Goal: Communication & Community: Answer question/provide support

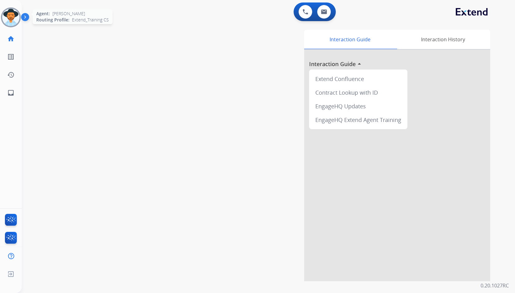
click at [12, 15] on img at bounding box center [10, 17] width 17 height 17
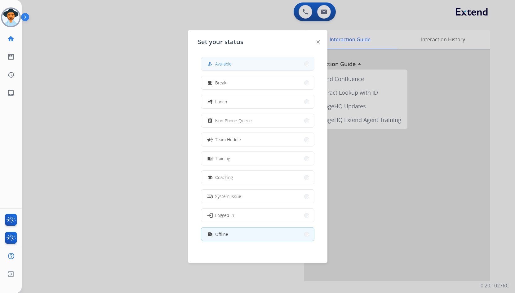
click at [239, 61] on button "how_to_reg Available" at bounding box center [257, 63] width 113 height 13
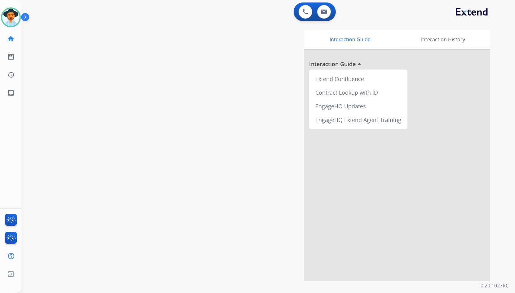
click at [26, 16] on img at bounding box center [26, 18] width 11 height 12
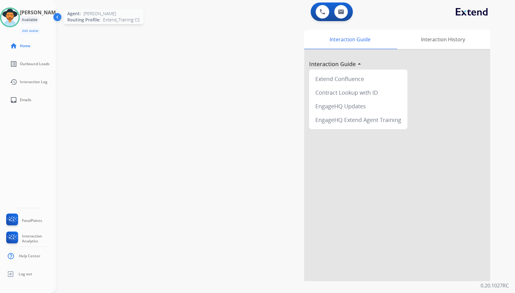
click at [19, 15] on img at bounding box center [9, 17] width 17 height 17
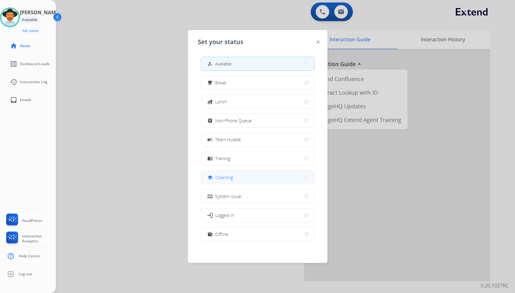
click at [237, 178] on button "school Coaching" at bounding box center [257, 177] width 113 height 13
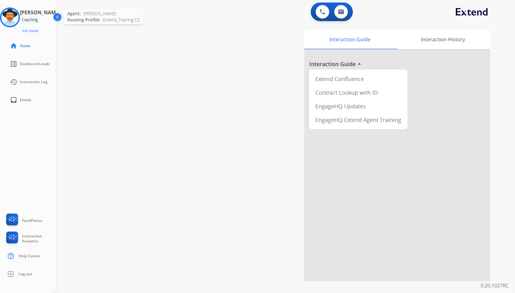
click at [13, 16] on img at bounding box center [9, 17] width 17 height 17
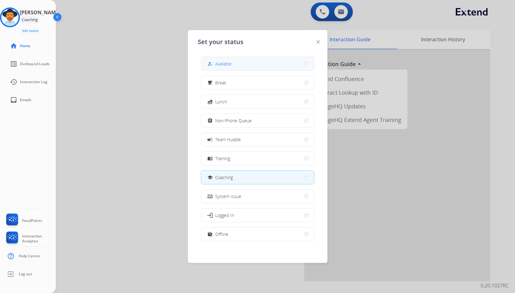
click at [292, 68] on button "how_to_reg Available" at bounding box center [257, 63] width 113 height 13
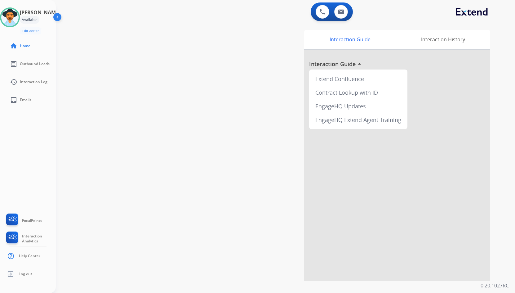
click at [93, 78] on div "swap_horiz Break voice bridge close_fullscreen Connect 3-Way Call merge_type Se…" at bounding box center [278, 151] width 445 height 259
click at [209, 185] on div "swap_horiz Break voice bridge close_fullscreen Connect 3-Way Call merge_type Se…" at bounding box center [278, 151] width 445 height 259
click at [20, 101] on link "inbox Emails" at bounding box center [33, 99] width 56 height 17
select select "**********"
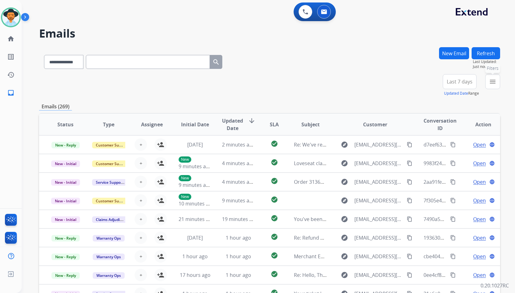
click at [493, 79] on mat-icon "menu" at bounding box center [492, 81] width 7 height 7
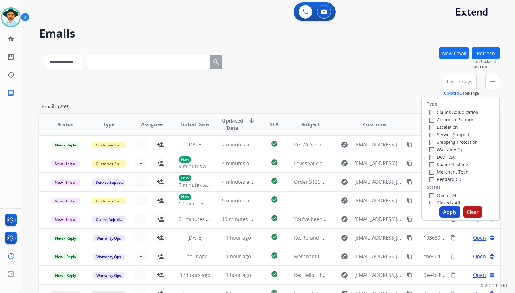
click at [467, 117] on label "Customer Support" at bounding box center [453, 120] width 46 height 6
click at [468, 144] on label "Shipping Protection" at bounding box center [454, 142] width 48 height 6
click at [453, 177] on label "Reguard CS" at bounding box center [446, 179] width 32 height 6
click at [448, 200] on label "Closed - All" at bounding box center [445, 203] width 31 height 6
click at [447, 195] on label "Open - All" at bounding box center [444, 194] width 28 height 6
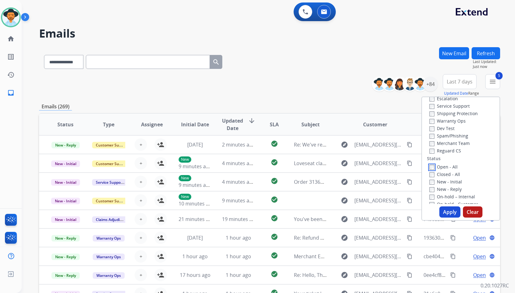
scroll to position [64, 0]
click at [445, 198] on label "Closed – Solved" at bounding box center [450, 199] width 40 height 6
click at [446, 192] on label "Closed - Unresolved" at bounding box center [454, 191] width 49 height 6
click at [447, 186] on label "On Hold - Servicers" at bounding box center [453, 184] width 47 height 6
click at [446, 178] on label "On Hold - Pending Parts" at bounding box center [458, 176] width 57 height 6
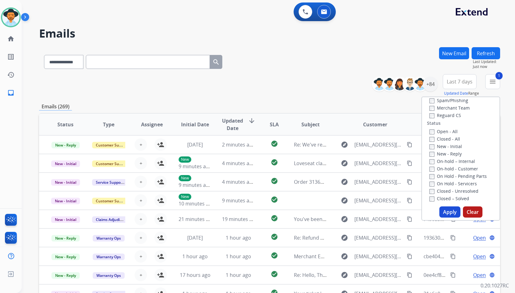
click at [446, 171] on label "On-hold - Customer" at bounding box center [454, 169] width 49 height 6
click at [446, 163] on label "On-hold – Internal" at bounding box center [453, 161] width 46 height 6
click at [446, 156] on label "New - Reply" at bounding box center [446, 154] width 32 height 6
click at [445, 149] on label "New - Initial" at bounding box center [446, 146] width 33 height 6
click at [444, 141] on label "Closed - All" at bounding box center [445, 139] width 31 height 6
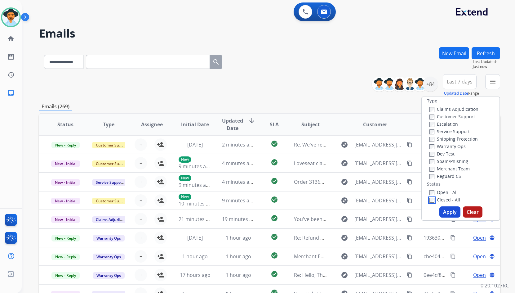
scroll to position [0, 0]
click at [448, 212] on button "Apply" at bounding box center [450, 211] width 21 height 11
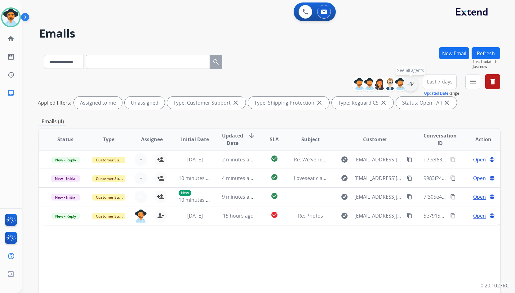
click at [414, 80] on div "+84" at bounding box center [410, 84] width 15 height 15
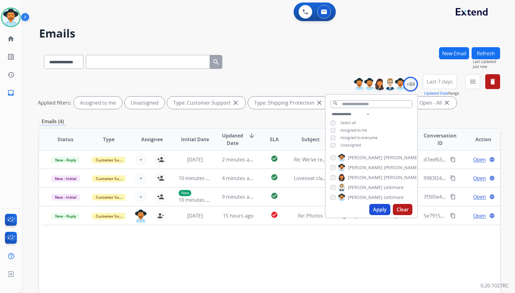
click at [348, 146] on span "Unassigned" at bounding box center [351, 144] width 20 height 5
click at [360, 167] on span "[PERSON_NAME]" at bounding box center [365, 167] width 35 height 6
click at [377, 212] on button "Apply" at bounding box center [380, 209] width 21 height 11
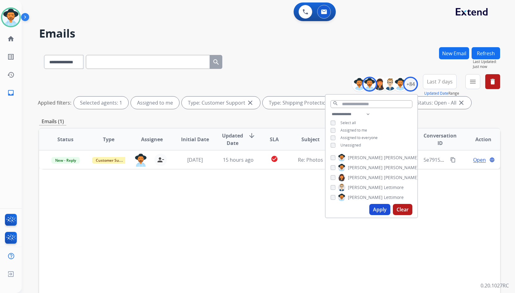
click at [281, 232] on div "Status Type Assignee Initial Date Updated Date arrow_downward SLA Subject Custo…" at bounding box center [269, 232] width 461 height 208
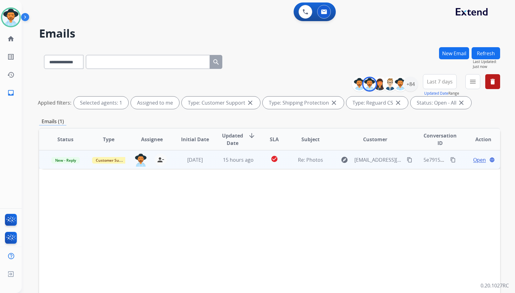
click at [459, 160] on td "Open language" at bounding box center [478, 159] width 43 height 19
click at [477, 161] on span "Open" at bounding box center [480, 159] width 13 height 7
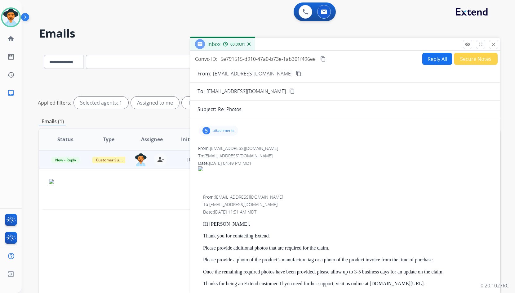
click at [233, 132] on p "attachments" at bounding box center [224, 130] width 22 height 5
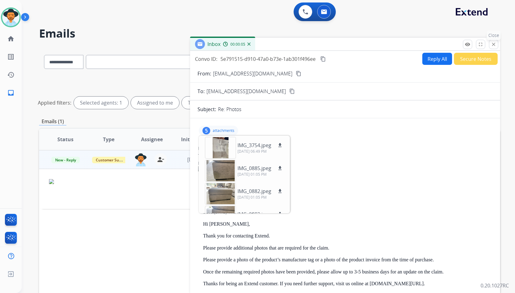
click at [496, 42] on mat-icon "close" at bounding box center [494, 45] width 6 height 6
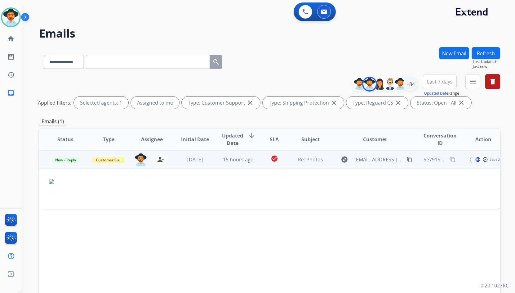
drag, startPoint x: 369, startPoint y: 211, endPoint x: 383, endPoint y: 162, distance: 51.7
click at [368, 211] on div "Status Type Assignee Initial Date Updated Date arrow_downward SLA Subject Custo…" at bounding box center [269, 232] width 461 height 208
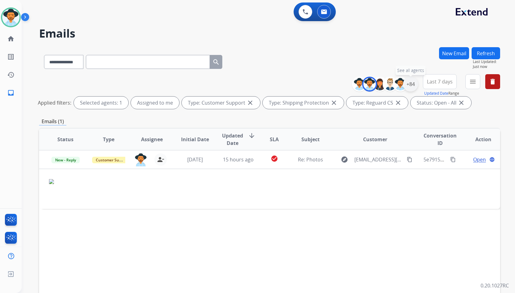
click at [410, 83] on div "+84" at bounding box center [410, 84] width 15 height 15
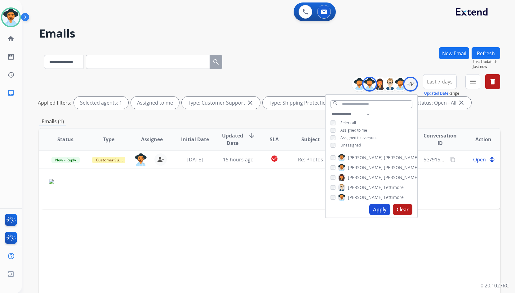
click at [347, 130] on span "Assigned to me" at bounding box center [354, 130] width 27 height 5
click at [343, 146] on span "Unassigned" at bounding box center [351, 144] width 20 height 5
click at [376, 209] on button "Apply" at bounding box center [380, 209] width 21 height 11
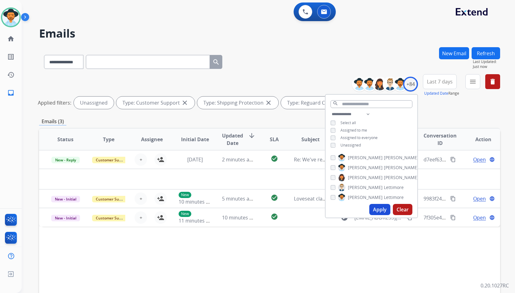
click at [264, 251] on div "Status Type Assignee Initial Date Updated Date arrow_downward SLA Subject Custo…" at bounding box center [269, 232] width 461 height 208
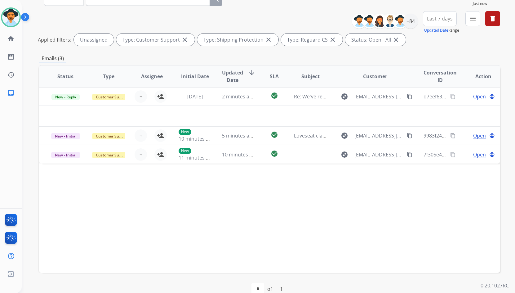
scroll to position [44, 0]
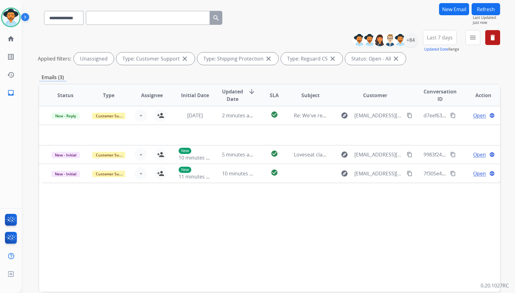
click at [464, 178] on td "Open language" at bounding box center [478, 173] width 43 height 19
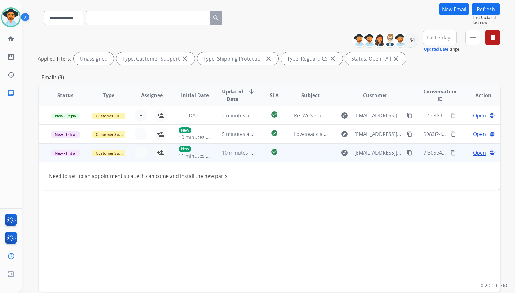
click at [457, 154] on td "Open language" at bounding box center [478, 152] width 43 height 19
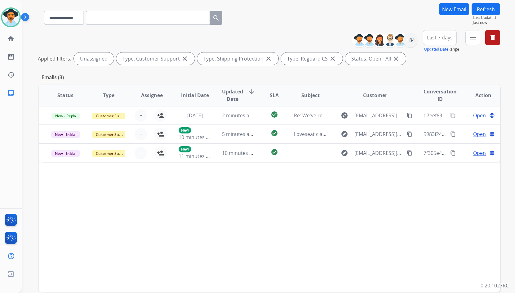
click at [29, 134] on div "**********" at bounding box center [261, 124] width 479 height 293
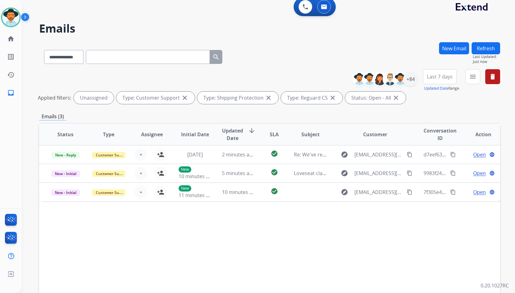
scroll to position [0, 0]
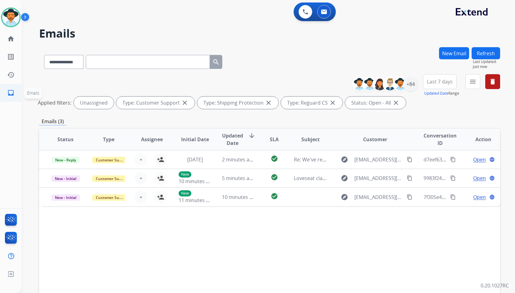
click at [10, 92] on mat-icon "inbox" at bounding box center [10, 92] width 7 height 7
click at [16, 34] on link "home Home" at bounding box center [10, 38] width 17 height 17
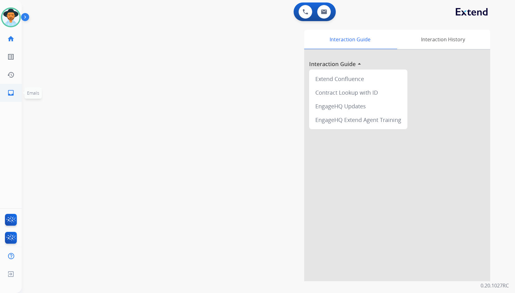
click at [13, 92] on mat-icon "inbox" at bounding box center [10, 92] width 7 height 7
select select "**********"
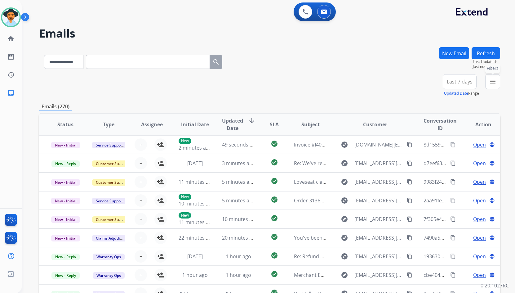
click at [491, 85] on button "menu Filters" at bounding box center [493, 81] width 15 height 15
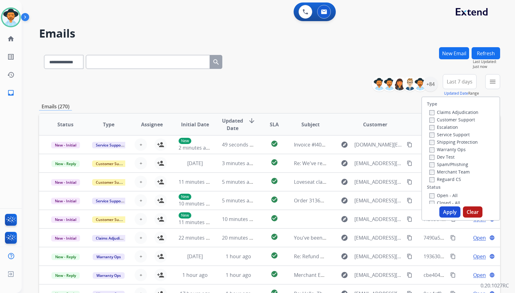
click at [463, 121] on label "Customer Support" at bounding box center [453, 120] width 46 height 6
click at [466, 143] on label "Shipping Protection" at bounding box center [454, 142] width 48 height 6
click at [451, 181] on label "Reguard CS" at bounding box center [446, 179] width 32 height 6
click at [448, 196] on label "Open - All" at bounding box center [444, 195] width 28 height 6
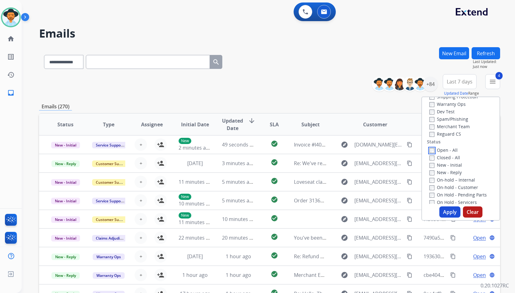
scroll to position [62, 0]
click at [469, 188] on label "On Hold - Servicers" at bounding box center [453, 185] width 47 height 6
click at [470, 180] on label "On Hold - Pending Parts" at bounding box center [458, 178] width 57 height 6
click at [467, 171] on label "On-hold - Customer" at bounding box center [454, 171] width 49 height 6
click at [463, 161] on label "On-hold – Internal" at bounding box center [453, 163] width 46 height 6
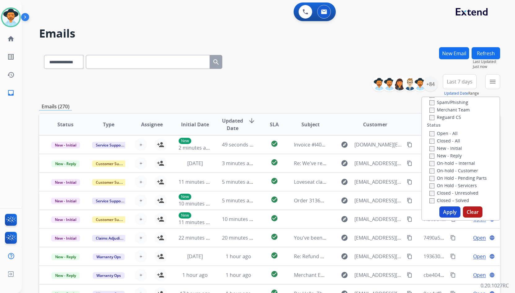
click at [448, 156] on label "New - Reply" at bounding box center [446, 156] width 32 height 6
click at [450, 148] on label "New - Initial" at bounding box center [446, 148] width 33 height 6
click at [448, 211] on button "Apply" at bounding box center [450, 211] width 21 height 11
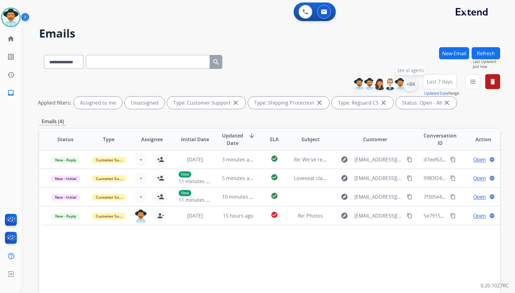
click at [413, 84] on div "+84" at bounding box center [410, 84] width 15 height 15
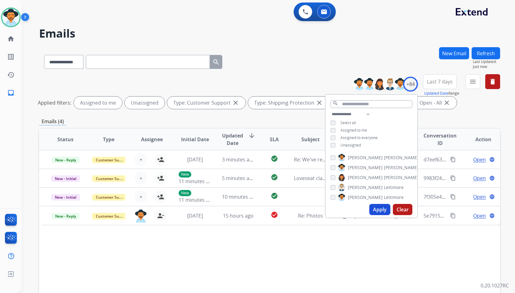
click at [355, 130] on span "Assigned to me" at bounding box center [354, 130] width 27 height 5
click at [358, 129] on span "Assigned to me" at bounding box center [354, 130] width 27 height 5
click at [350, 145] on span "Unassigned" at bounding box center [351, 144] width 20 height 5
click at [383, 212] on button "Apply" at bounding box center [380, 209] width 21 height 11
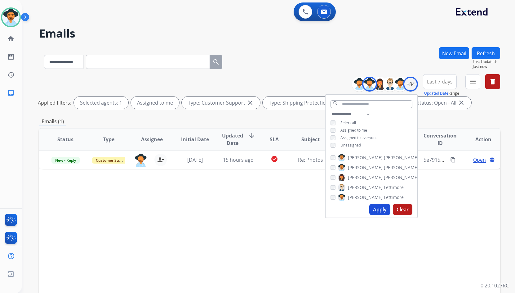
click at [262, 207] on div "Status Type Assignee Initial Date Updated Date arrow_downward SLA Subject Custo…" at bounding box center [269, 232] width 461 height 208
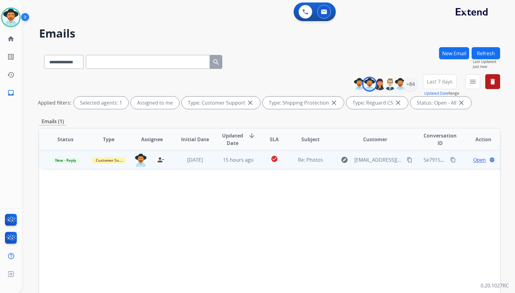
click at [475, 160] on span "Open" at bounding box center [480, 159] width 13 height 7
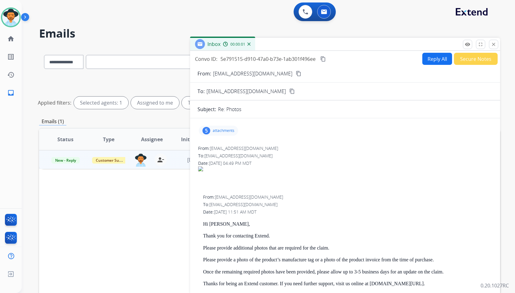
click at [302, 74] on mat-icon "content_copy" at bounding box center [299, 74] width 6 height 6
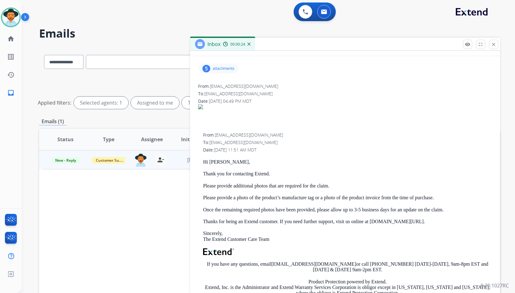
scroll to position [0, 0]
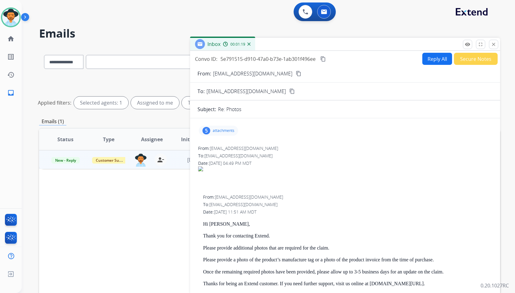
drag, startPoint x: 324, startPoint y: 59, endPoint x: 272, endPoint y: 61, distance: 52.8
click at [324, 59] on mat-icon "content_copy" at bounding box center [324, 59] width 6 height 6
click at [275, 164] on div "Date: [DATE] 04:49 PM MDT" at bounding box center [345, 163] width 294 height 6
drag, startPoint x: 110, startPoint y: 20, endPoint x: 108, endPoint y: 17, distance: 3.4
click at [110, 18] on div "0 Voice Interactions 0 Email Interactions" at bounding box center [264, 12] width 471 height 20
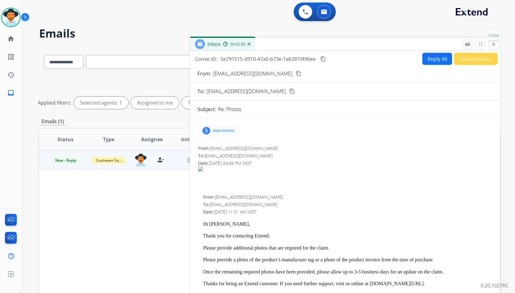
click at [493, 43] on mat-icon "close" at bounding box center [494, 45] width 6 height 6
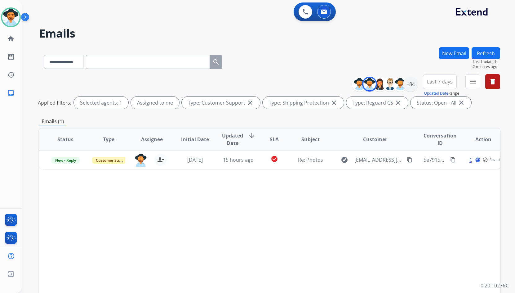
click at [25, 16] on img at bounding box center [26, 18] width 11 height 12
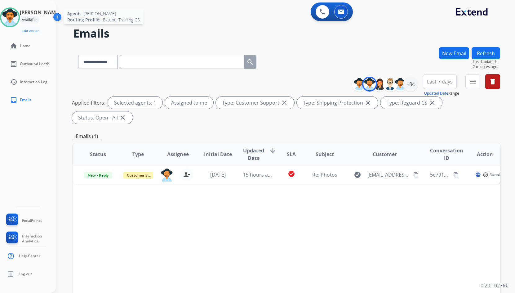
click at [13, 18] on img at bounding box center [9, 17] width 17 height 17
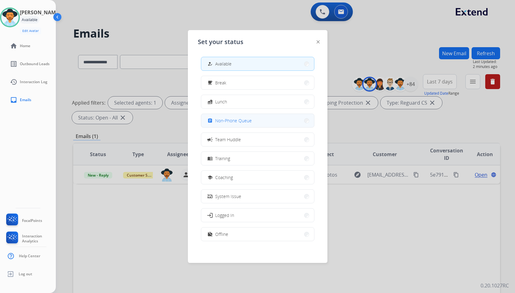
click at [232, 124] on div "assignment Non-Phone Queue" at bounding box center [229, 120] width 46 height 7
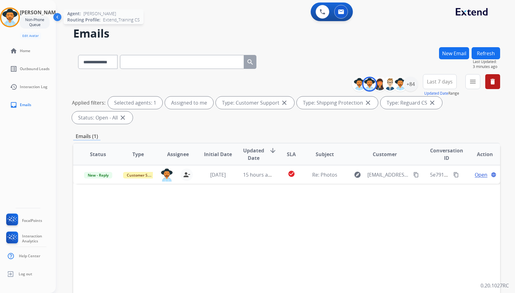
click at [19, 17] on img at bounding box center [9, 17] width 17 height 17
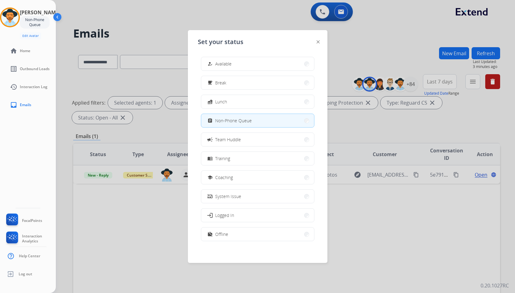
click at [275, 62] on button "how_to_reg Available" at bounding box center [257, 63] width 113 height 13
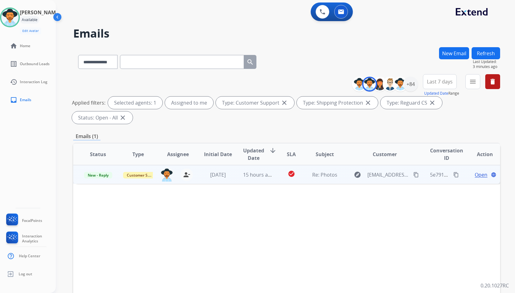
click at [475, 177] on span "Open" at bounding box center [481, 174] width 13 height 7
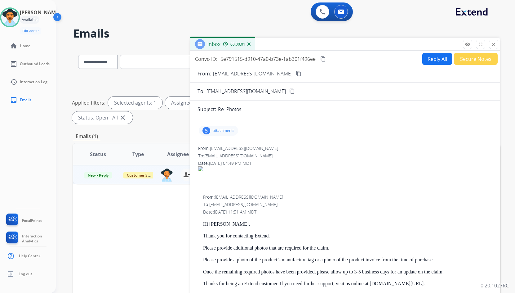
click at [61, 18] on img at bounding box center [58, 18] width 12 height 12
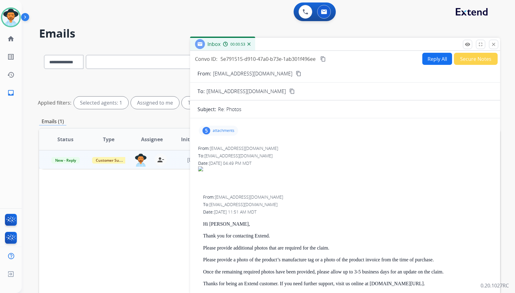
click at [431, 55] on button "Reply All" at bounding box center [438, 59] width 30 height 12
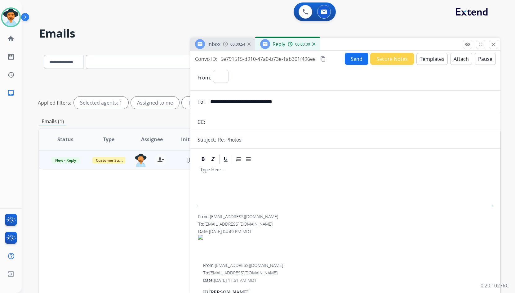
drag, startPoint x: 431, startPoint y: 55, endPoint x: 431, endPoint y: 59, distance: 3.7
click at [431, 59] on button "Templates" at bounding box center [432, 59] width 31 height 12
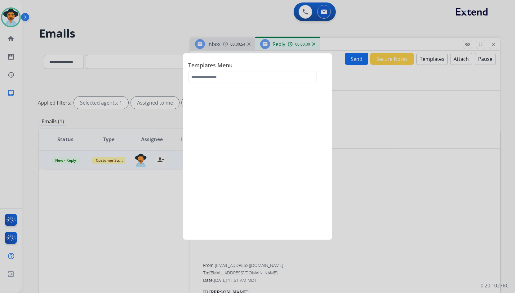
select select "**********"
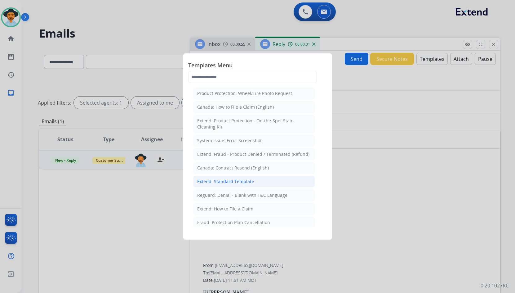
click at [243, 180] on div "Extend: Standard Template" at bounding box center [225, 181] width 57 height 6
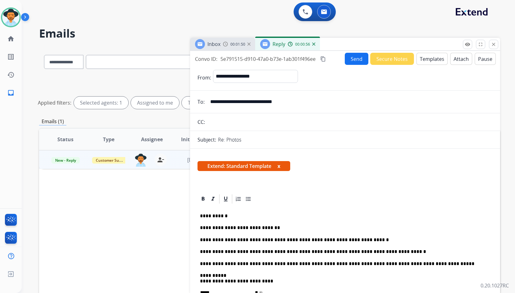
click at [356, 60] on button "Send" at bounding box center [357, 59] width 24 height 12
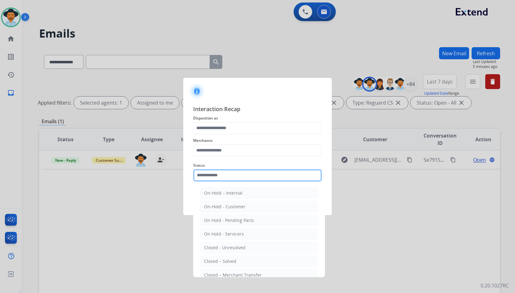
click at [202, 174] on input "text" at bounding box center [257, 175] width 129 height 12
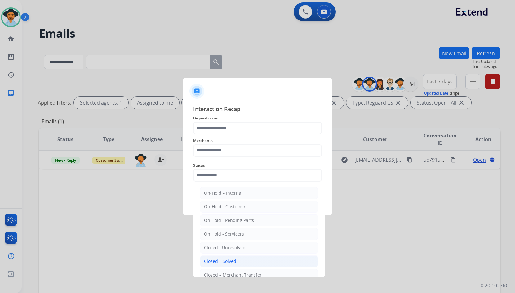
click at [219, 258] on li "Closed – Solved" at bounding box center [259, 261] width 118 height 12
type input "**********"
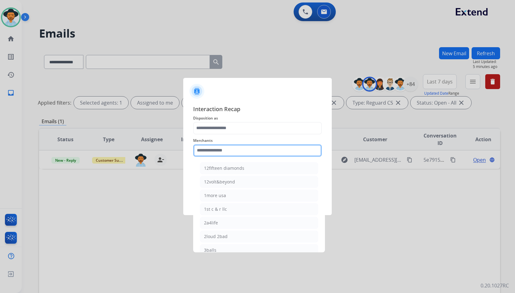
click at [242, 153] on input "text" at bounding box center [257, 150] width 129 height 12
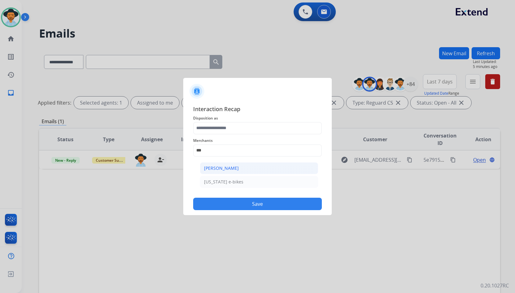
click at [255, 166] on li "[PERSON_NAME]" at bounding box center [259, 168] width 118 height 12
type input "**********"
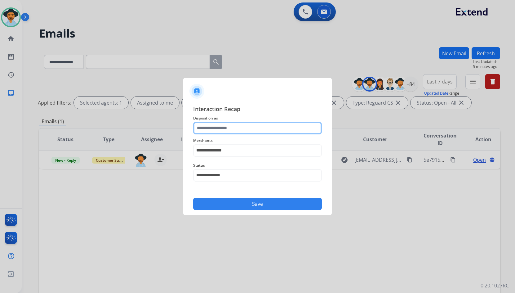
click at [249, 130] on input "text" at bounding box center [257, 128] width 129 height 12
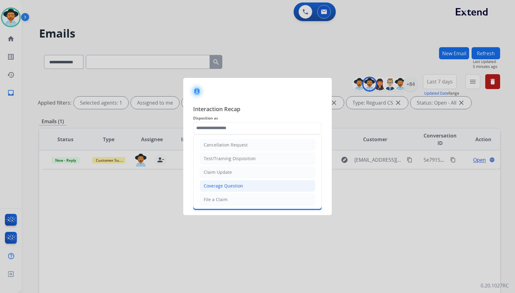
click at [252, 187] on li "Coverage Question" at bounding box center [258, 186] width 116 height 12
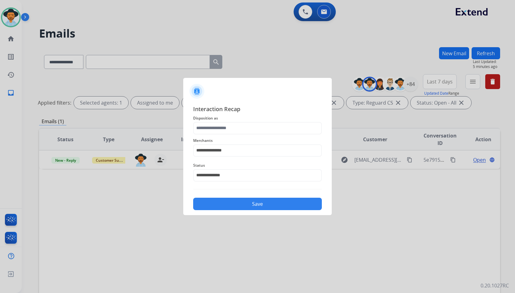
type input "**********"
click at [268, 202] on button "Save" at bounding box center [257, 204] width 129 height 12
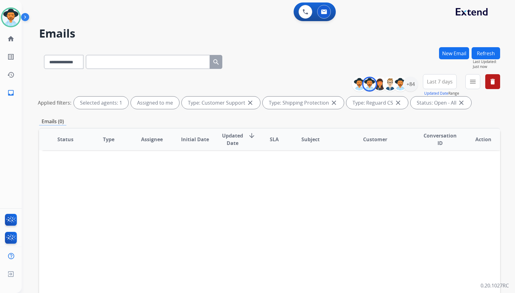
drag, startPoint x: 302, startPoint y: 191, endPoint x: 161, endPoint y: 111, distance: 161.3
click at [300, 189] on div "Status Type Assignee Initial Date Updated Date arrow_downward SLA Subject Custo…" at bounding box center [269, 232] width 461 height 208
click at [8, 36] on mat-icon "home" at bounding box center [10, 38] width 7 height 7
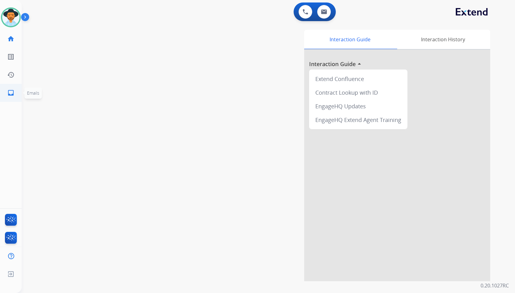
click at [16, 92] on link "inbox Emails" at bounding box center [10, 92] width 17 height 17
select select "**********"
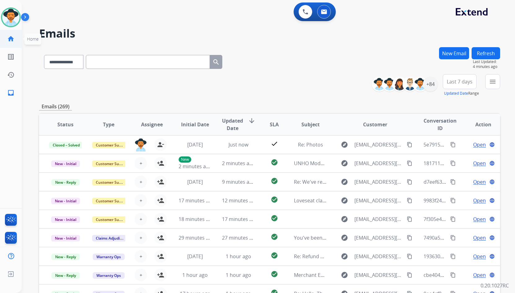
click at [19, 40] on link "home Home" at bounding box center [10, 38] width 17 height 17
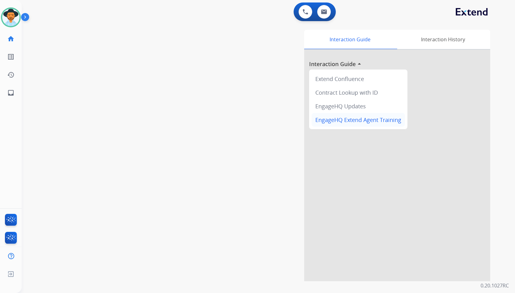
drag, startPoint x: 259, startPoint y: 118, endPoint x: 330, endPoint y: 114, distance: 71.2
click at [259, 118] on div "Interaction Guide Interaction History Interaction Guide arrow_drop_up Extend Co…" at bounding box center [343, 155] width 295 height 251
click at [10, 92] on mat-icon "inbox" at bounding box center [10, 92] width 7 height 7
select select "**********"
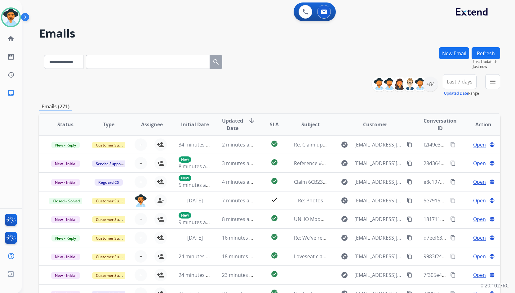
click at [177, 34] on h2 "Emails" at bounding box center [269, 33] width 461 height 12
click at [451, 53] on button "New Email" at bounding box center [454, 53] width 30 height 12
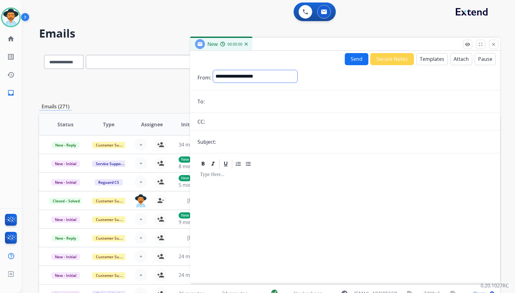
click at [267, 74] on select "**********" at bounding box center [255, 76] width 84 height 12
select select "**********"
click at [213, 70] on select "**********" at bounding box center [255, 76] width 84 height 12
click at [234, 104] on input "email" at bounding box center [350, 102] width 286 height 12
paste input "**********"
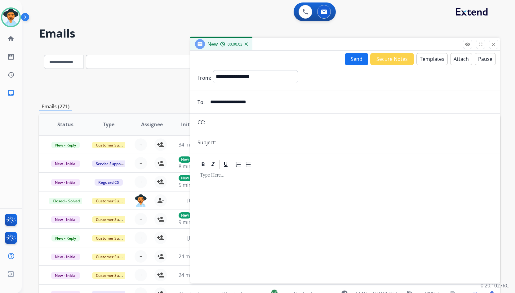
type input "**********"
click at [238, 137] on input "text" at bounding box center [355, 142] width 275 height 12
type input "**********"
click at [429, 60] on button "Templates" at bounding box center [432, 59] width 31 height 12
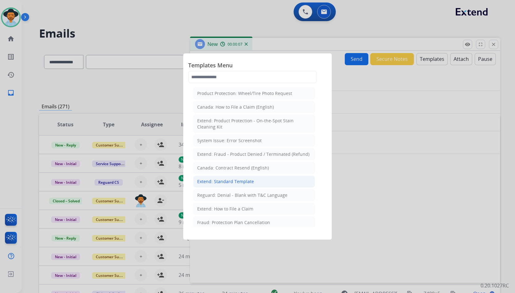
click at [253, 182] on li "Extend: Standard Template" at bounding box center [254, 182] width 122 height 12
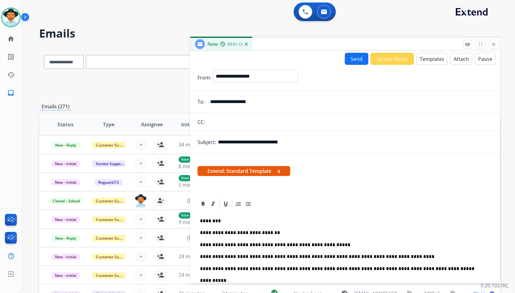
click at [354, 60] on button "Send" at bounding box center [357, 59] width 24 height 12
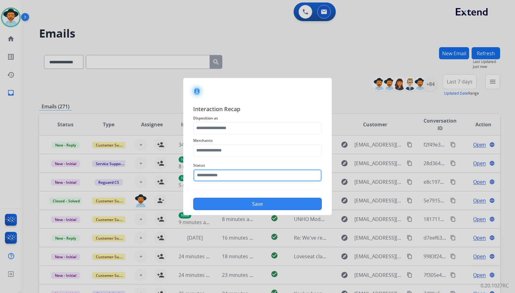
click at [249, 178] on input "text" at bounding box center [257, 175] width 129 height 12
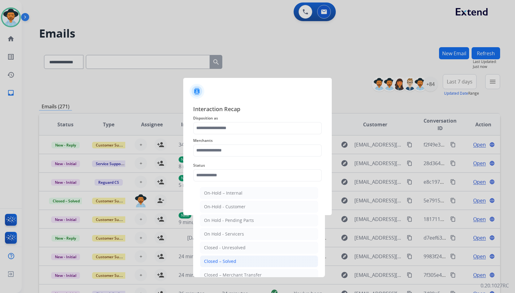
click at [248, 259] on li "Closed – Solved" at bounding box center [259, 261] width 118 height 12
type input "**********"
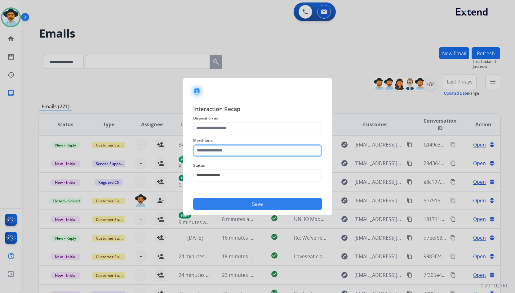
click at [262, 151] on input "text" at bounding box center [257, 150] width 129 height 12
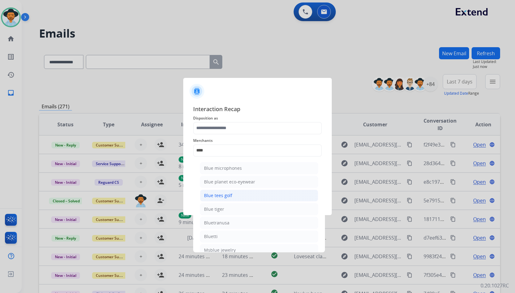
click at [244, 197] on li "Blue tees golf" at bounding box center [259, 196] width 118 height 12
type input "**********"
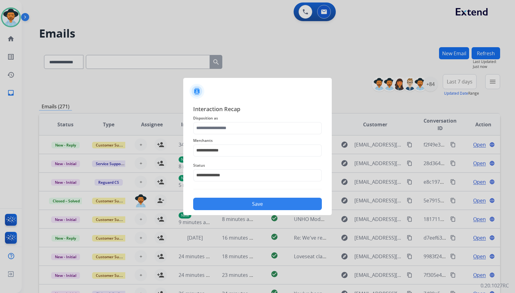
click at [247, 119] on span "Disposition as" at bounding box center [257, 118] width 129 height 7
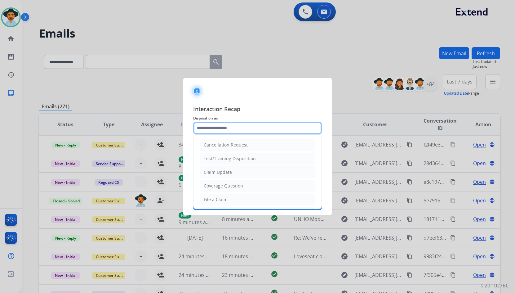
click at [245, 129] on input "text" at bounding box center [257, 128] width 129 height 12
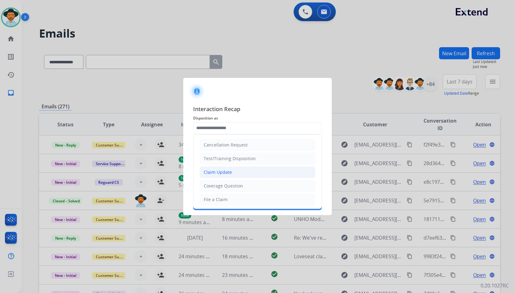
click at [232, 170] on li "Claim Update" at bounding box center [258, 172] width 116 height 12
type input "**********"
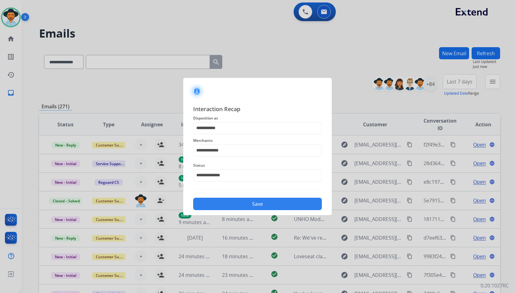
click at [234, 207] on button "Save" at bounding box center [257, 204] width 129 height 12
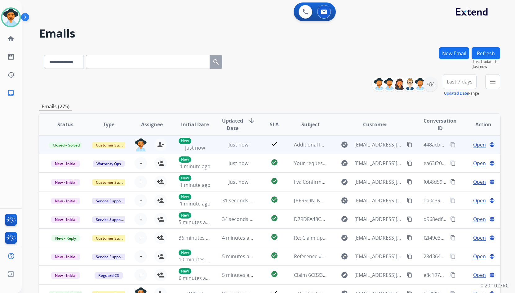
click at [452, 145] on button "content_copy" at bounding box center [453, 144] width 7 height 7
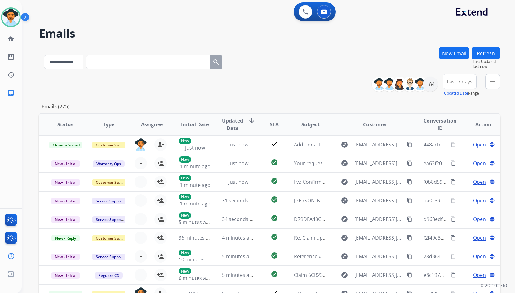
click at [241, 100] on div "**********" at bounding box center [269, 200] width 461 height 306
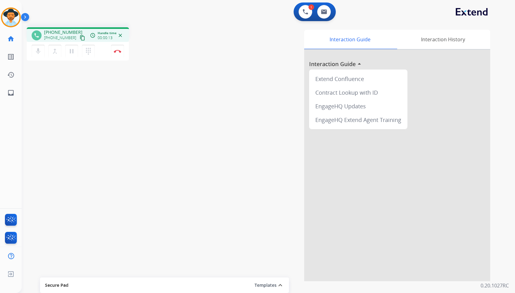
drag, startPoint x: 76, startPoint y: 38, endPoint x: 68, endPoint y: 42, distance: 8.8
click at [80, 38] on mat-icon "content_copy" at bounding box center [83, 38] width 6 height 6
click at [116, 49] on button "Disconnect" at bounding box center [117, 51] width 13 height 13
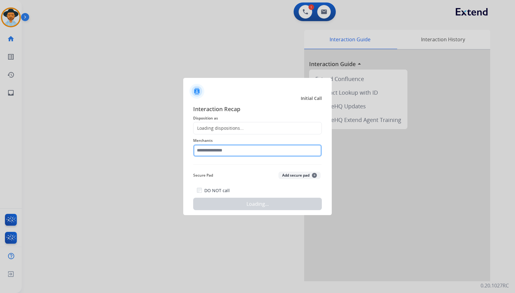
click at [219, 152] on input "text" at bounding box center [257, 150] width 129 height 12
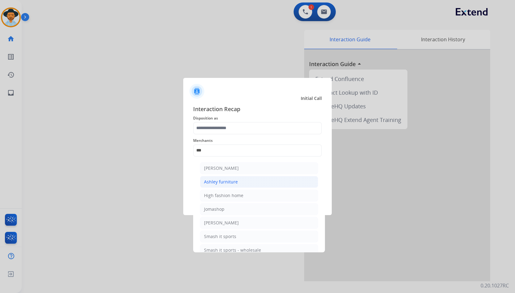
click at [235, 179] on div "Ashley furniture" at bounding box center [221, 182] width 34 height 6
type input "**********"
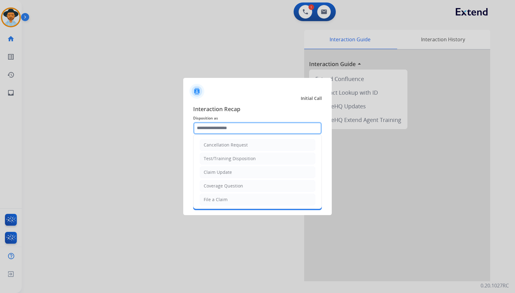
click at [228, 131] on input "text" at bounding box center [257, 128] width 129 height 12
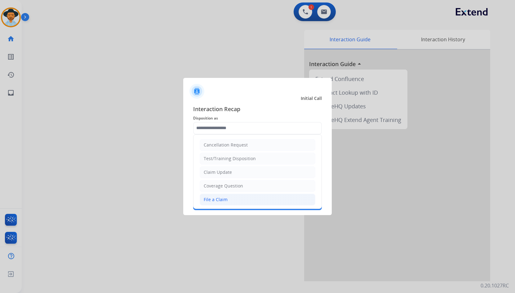
click at [229, 203] on li "File a Claim" at bounding box center [258, 200] width 116 height 12
type input "**********"
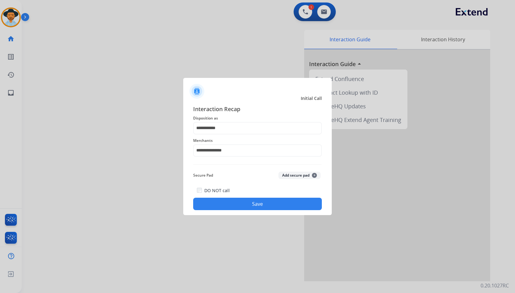
click at [234, 204] on button "Save" at bounding box center [257, 204] width 129 height 12
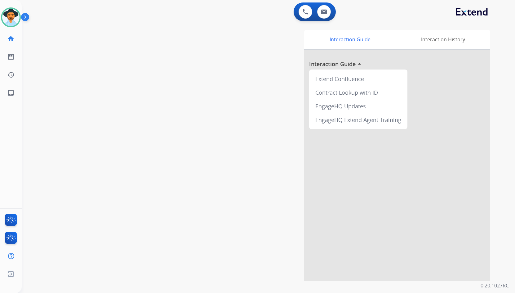
click at [59, 38] on div "swap_horiz Break voice bridge close_fullscreen Connect 3-Way Call merge_type Se…" at bounding box center [261, 151] width 479 height 259
click at [13, 98] on link "inbox Emails" at bounding box center [10, 92] width 17 height 17
select select "**********"
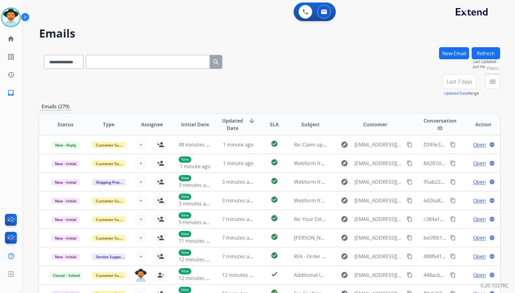
click at [495, 82] on mat-icon "menu" at bounding box center [492, 81] width 7 height 7
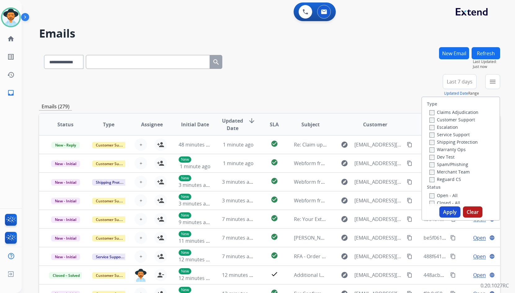
click at [330, 82] on div "**********" at bounding box center [269, 85] width 461 height 22
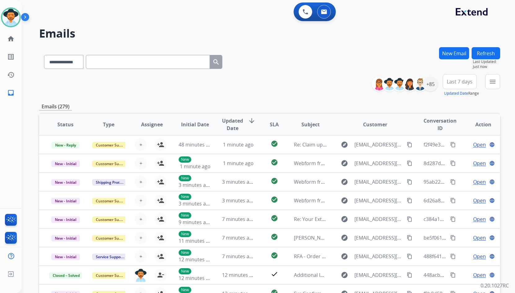
click at [27, 16] on img at bounding box center [26, 18] width 11 height 12
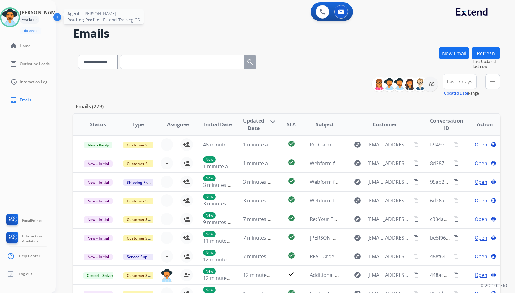
click at [11, 16] on img at bounding box center [9, 17] width 17 height 17
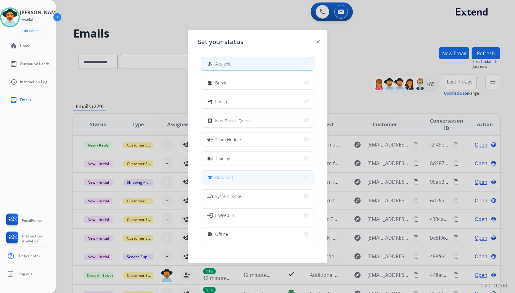
click at [223, 175] on span "Coaching" at bounding box center [224, 177] width 18 height 7
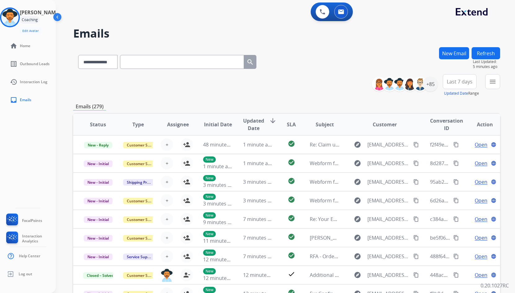
click at [331, 84] on div "**********" at bounding box center [286, 85] width 427 height 22
click at [16, 18] on img at bounding box center [9, 17] width 17 height 17
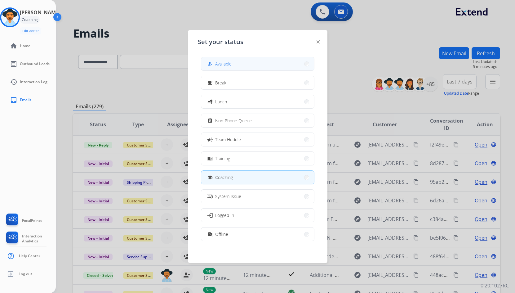
click at [236, 61] on button "how_to_reg Available" at bounding box center [257, 63] width 113 height 13
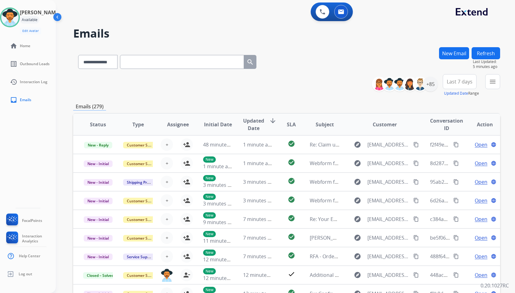
click at [57, 18] on img at bounding box center [58, 18] width 12 height 12
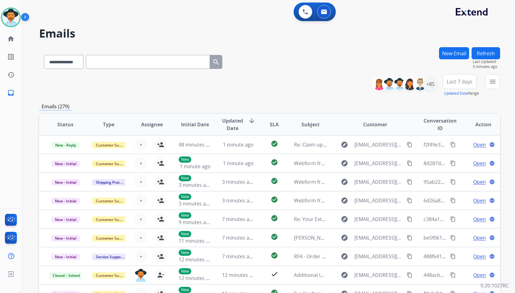
click at [259, 82] on div "**********" at bounding box center [269, 85] width 461 height 22
click at [466, 55] on button "New Email" at bounding box center [454, 53] width 30 height 12
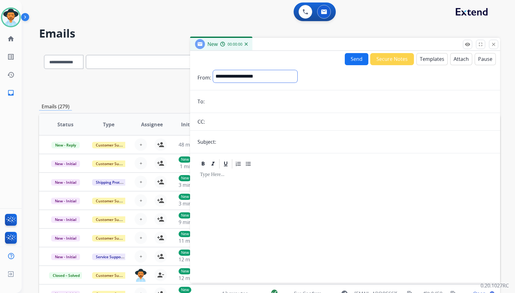
click at [275, 77] on select "**********" at bounding box center [255, 76] width 84 height 12
select select "**********"
click at [213, 70] on select "**********" at bounding box center [255, 76] width 84 height 12
click at [211, 101] on input "email" at bounding box center [350, 102] width 286 height 12
paste input "**********"
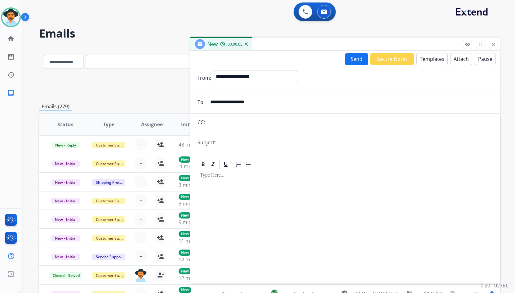
type input "**********"
click at [229, 147] on input "text" at bounding box center [355, 142] width 275 height 12
type input "**********"
click at [428, 59] on button "Templates" at bounding box center [432, 59] width 31 height 12
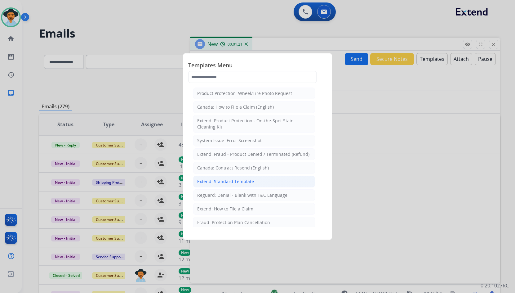
click at [255, 184] on li "Extend: Standard Template" at bounding box center [254, 182] width 122 height 12
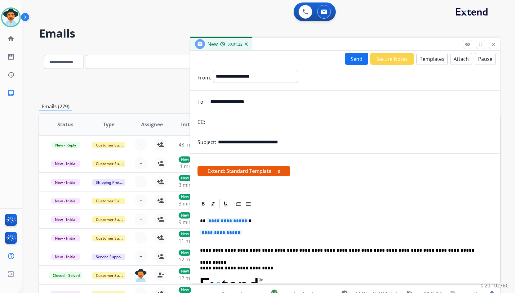
click at [223, 224] on p "**********" at bounding box center [343, 221] width 286 height 6
click at [228, 222] on span "**********" at bounding box center [228, 220] width 42 height 5
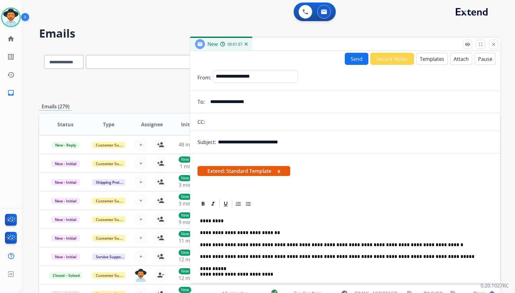
click at [355, 60] on button "Send" at bounding box center [357, 59] width 24 height 12
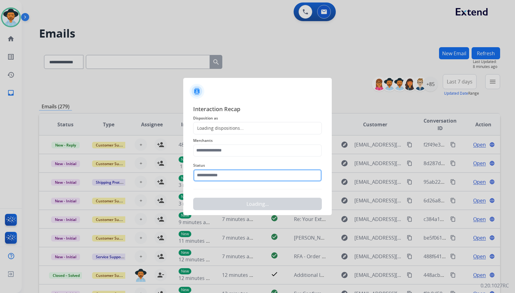
click at [237, 174] on input "text" at bounding box center [257, 175] width 129 height 12
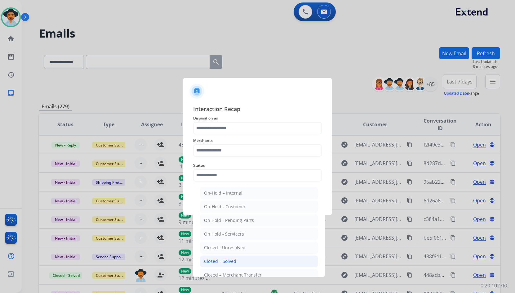
click at [236, 263] on li "Closed – Solved" at bounding box center [259, 261] width 118 height 12
type input "**********"
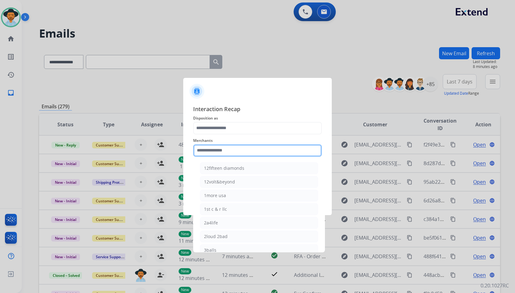
click at [235, 152] on input "text" at bounding box center [257, 150] width 129 height 12
type input "*"
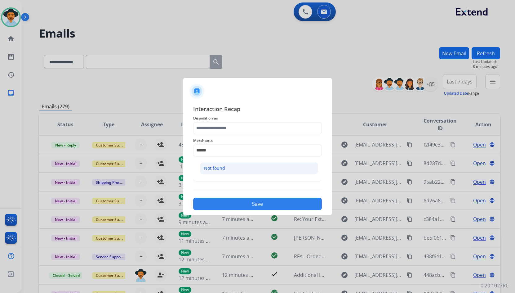
click at [248, 171] on li "Not found" at bounding box center [259, 168] width 118 height 12
type input "*********"
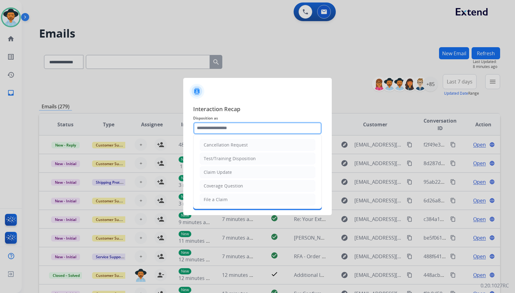
click at [231, 131] on input "text" at bounding box center [257, 128] width 129 height 12
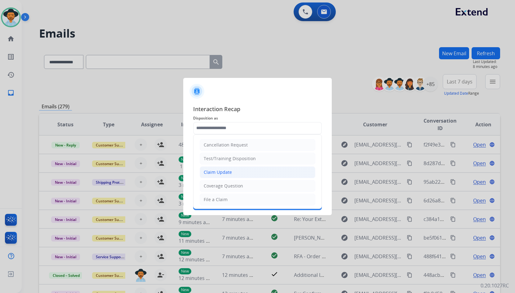
click at [234, 169] on li "Claim Update" at bounding box center [258, 172] width 116 height 12
type input "**********"
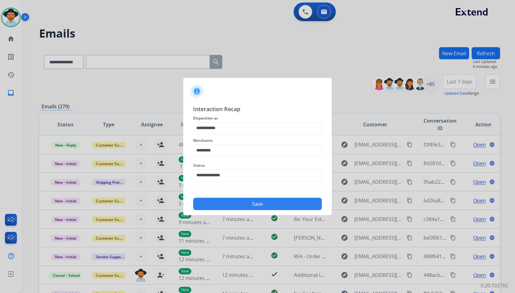
click at [241, 203] on button "Save" at bounding box center [257, 204] width 129 height 12
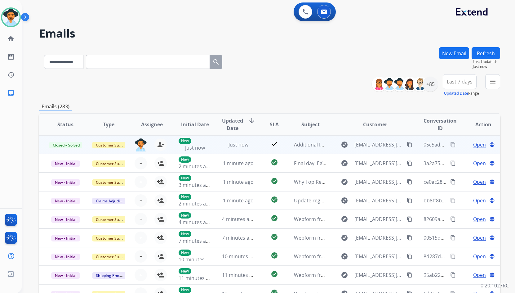
click at [451, 145] on mat-icon "content_copy" at bounding box center [454, 145] width 6 height 6
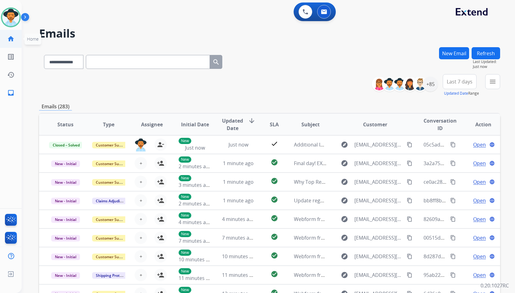
click at [9, 38] on mat-icon "home" at bounding box center [10, 38] width 7 height 7
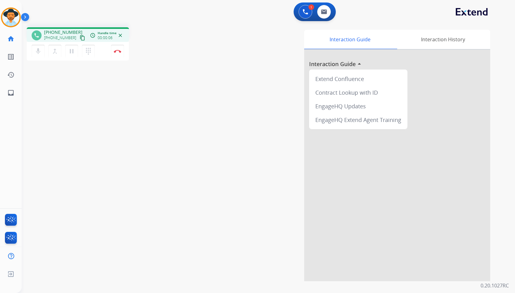
click at [80, 39] on mat-icon "content_copy" at bounding box center [83, 38] width 6 height 6
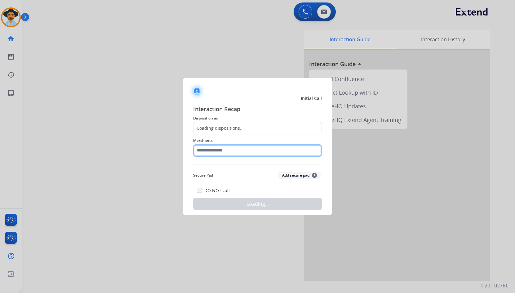
click at [254, 151] on input "text" at bounding box center [257, 150] width 129 height 12
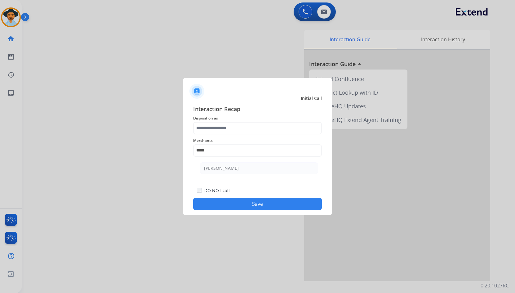
click at [251, 159] on ul "[PERSON_NAME]" at bounding box center [259, 169] width 122 height 21
click at [246, 172] on li "[PERSON_NAME]" at bounding box center [259, 168] width 118 height 12
type input "**********"
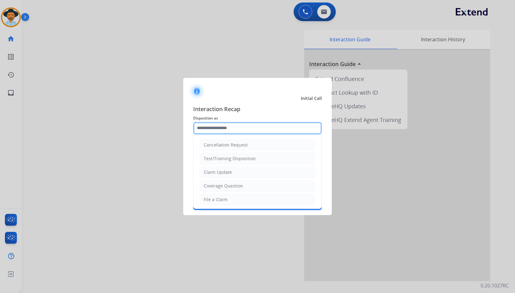
click at [231, 128] on input "text" at bounding box center [257, 128] width 129 height 12
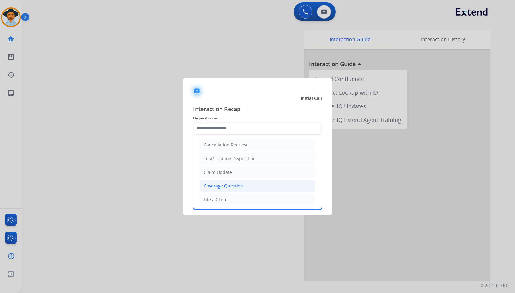
click at [241, 180] on li "Coverage Question" at bounding box center [258, 186] width 116 height 12
type input "**********"
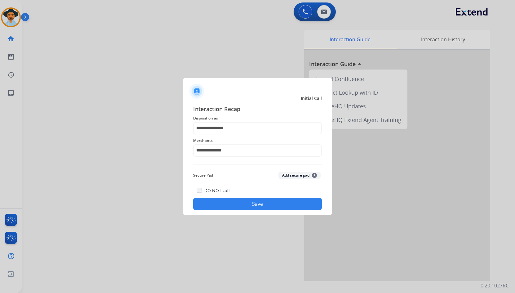
click at [243, 200] on button "Save" at bounding box center [257, 204] width 129 height 12
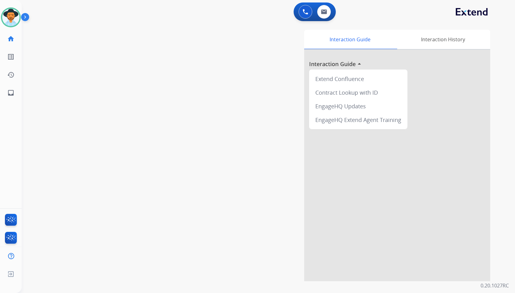
click at [232, 149] on div "Interaction Guide Interaction History Interaction Guide arrow_drop_up Extend Co…" at bounding box center [343, 155] width 295 height 251
click at [119, 83] on div "swap_horiz Break voice bridge close_fullscreen Connect 3-Way Call merge_type Se…" at bounding box center [261, 151] width 479 height 259
click at [8, 96] on mat-icon "inbox" at bounding box center [10, 92] width 7 height 7
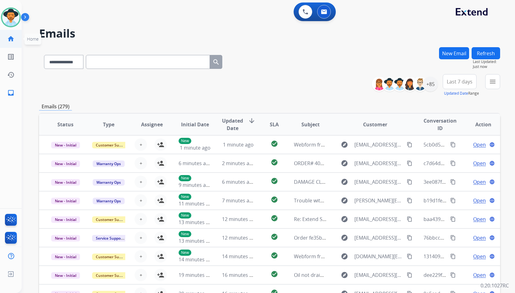
click at [16, 43] on link "home Home" at bounding box center [10, 38] width 17 height 17
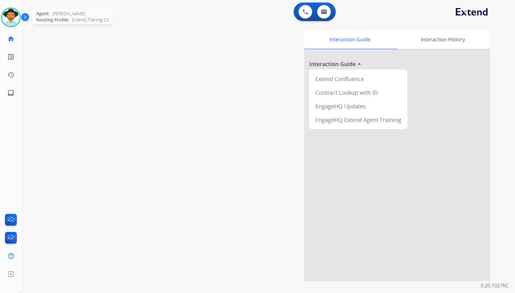
click at [10, 12] on img at bounding box center [10, 17] width 17 height 17
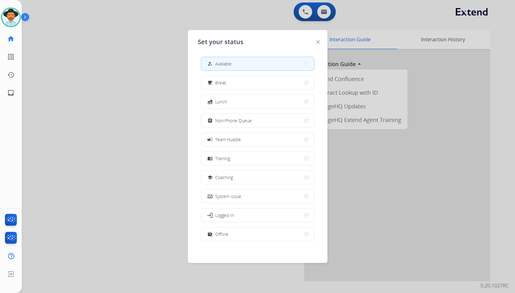
click at [235, 171] on div "school Coaching" at bounding box center [258, 177] width 114 height 14
click at [237, 173] on button "school Coaching" at bounding box center [257, 177] width 113 height 13
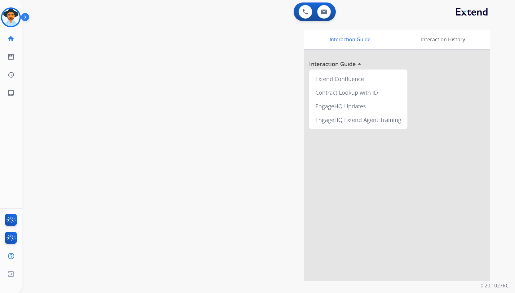
click at [27, 17] on img at bounding box center [26, 18] width 11 height 12
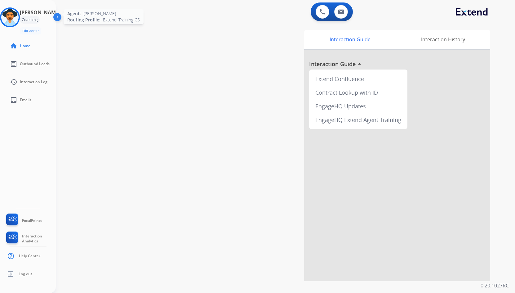
click at [18, 18] on img at bounding box center [9, 17] width 17 height 17
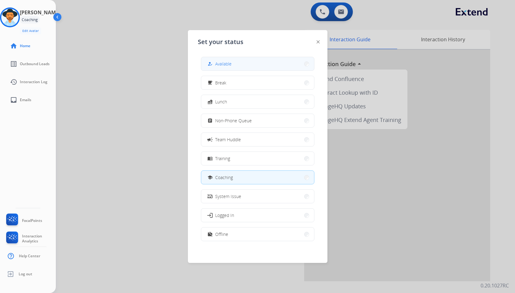
click at [249, 59] on button "how_to_reg Available" at bounding box center [257, 63] width 113 height 13
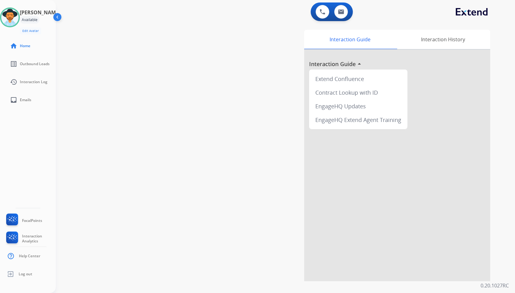
click at [237, 168] on div "Interaction Guide Interaction History Interaction Guide arrow_drop_up Extend Co…" at bounding box center [358, 155] width 265 height 251
click at [15, 16] on img at bounding box center [9, 17] width 17 height 17
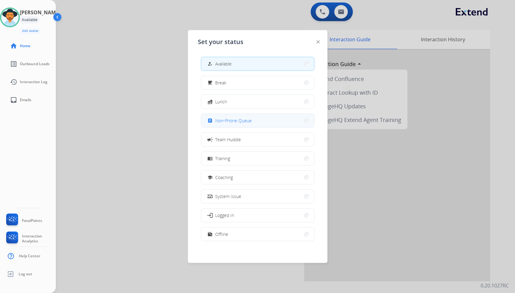
click at [241, 125] on button "assignment Non-Phone Queue" at bounding box center [257, 120] width 113 height 13
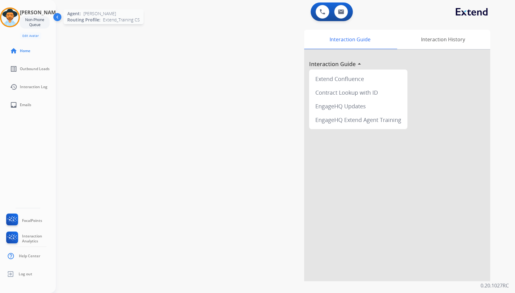
click at [16, 20] on img at bounding box center [9, 17] width 17 height 17
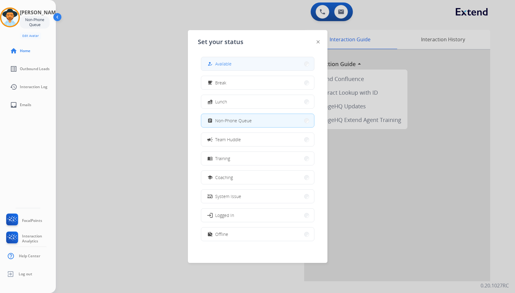
click at [216, 64] on div "how_to_reg Available" at bounding box center [218, 63] width 25 height 7
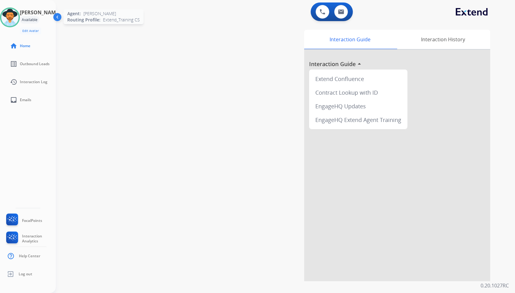
click at [19, 16] on img at bounding box center [9, 17] width 17 height 17
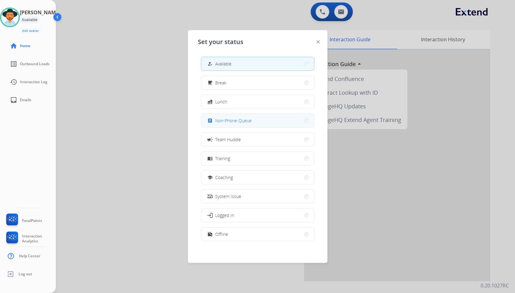
click at [243, 119] on span "Non-Phone Queue" at bounding box center [233, 120] width 37 height 7
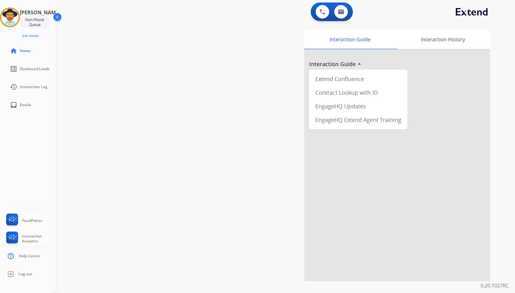
click at [5, 20] on div "[PERSON_NAME] Queue Edit Avatar Agent: [PERSON_NAME] Profile: Extend_Training CS" at bounding box center [28, 23] width 56 height 32
click at [9, 18] on img at bounding box center [9, 17] width 17 height 17
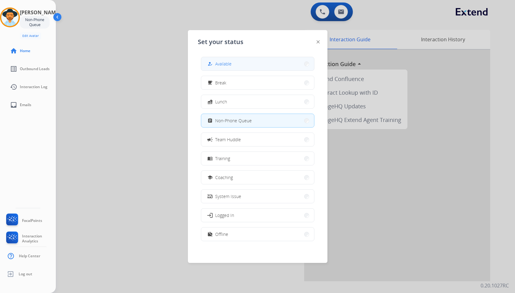
click at [245, 66] on button "how_to_reg Available" at bounding box center [257, 63] width 113 height 13
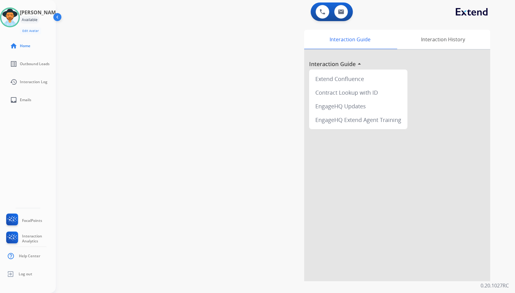
click at [147, 106] on div "swap_horiz Break voice bridge close_fullscreen Connect 3-Way Call merge_type Se…" at bounding box center [278, 151] width 445 height 259
click at [171, 135] on div "swap_horiz Break voice bridge close_fullscreen Connect 3-Way Call merge_type Se…" at bounding box center [278, 151] width 445 height 259
click at [25, 101] on span "Emails" at bounding box center [25, 99] width 11 height 5
select select "**********"
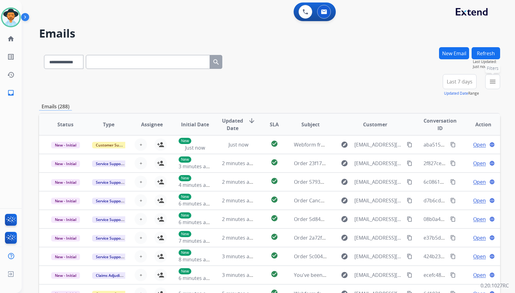
click at [492, 79] on mat-icon "menu" at bounding box center [492, 81] width 7 height 7
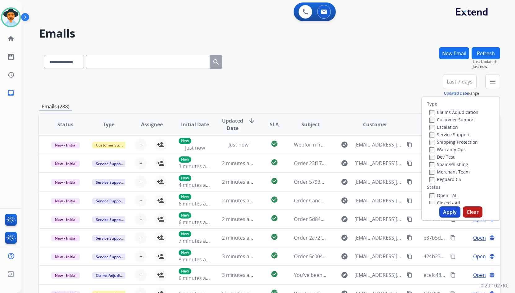
click at [455, 121] on label "Customer Support" at bounding box center [453, 120] width 46 height 6
click at [467, 143] on label "Shipping Protection" at bounding box center [454, 142] width 48 height 6
click at [446, 182] on label "Reguard CS" at bounding box center [446, 179] width 32 height 6
click at [444, 195] on label "Open - All" at bounding box center [444, 195] width 28 height 6
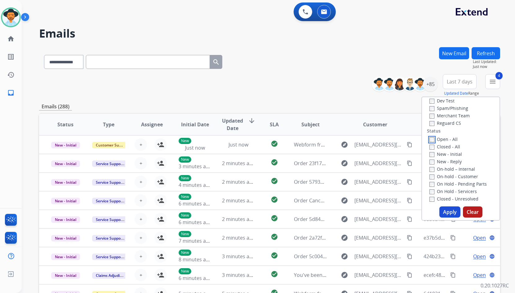
scroll to position [62, 0]
drag, startPoint x: 458, startPoint y: 186, endPoint x: 456, endPoint y: 177, distance: 8.8
click at [458, 185] on label "On Hold - Servicers" at bounding box center [453, 185] width 47 height 6
click at [456, 177] on label "On Hold - Pending Parts" at bounding box center [458, 178] width 57 height 6
click at [454, 171] on label "On-hold - Customer" at bounding box center [454, 171] width 49 height 6
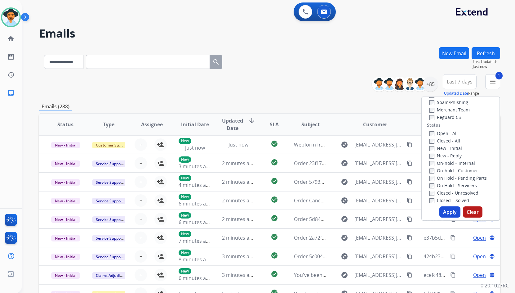
click at [452, 163] on label "On-hold – Internal" at bounding box center [453, 163] width 46 height 6
click at [448, 155] on label "New - Reply" at bounding box center [446, 156] width 32 height 6
click at [447, 147] on label "New - Initial" at bounding box center [446, 148] width 33 height 6
click at [447, 211] on button "Apply" at bounding box center [450, 211] width 21 height 11
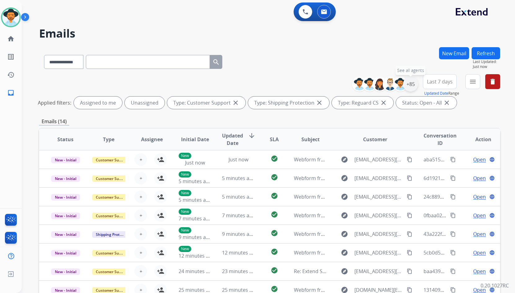
click at [412, 84] on div "+85" at bounding box center [410, 84] width 15 height 15
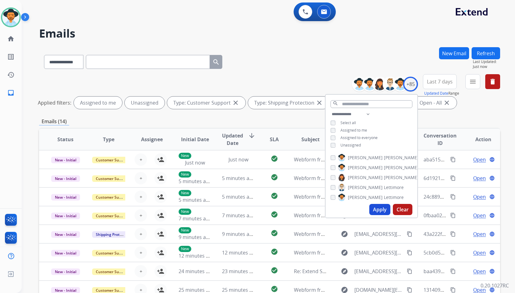
click at [347, 143] on span "Unassigned" at bounding box center [351, 144] width 20 height 5
click at [362, 168] on span "[PERSON_NAME]" at bounding box center [365, 167] width 35 height 6
click at [376, 212] on button "Apply" at bounding box center [380, 209] width 21 height 11
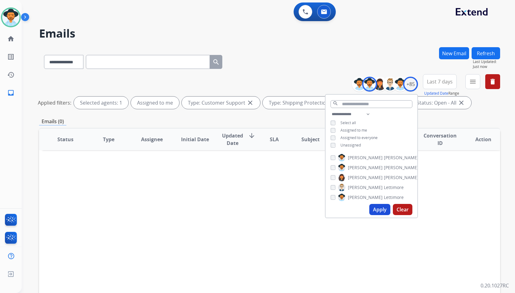
drag, startPoint x: 215, startPoint y: 198, endPoint x: 168, endPoint y: 168, distance: 56.0
click at [209, 196] on div "Status Type Assignee Initial Date Updated Date arrow_downward SLA Subject Custo…" at bounding box center [269, 232] width 461 height 208
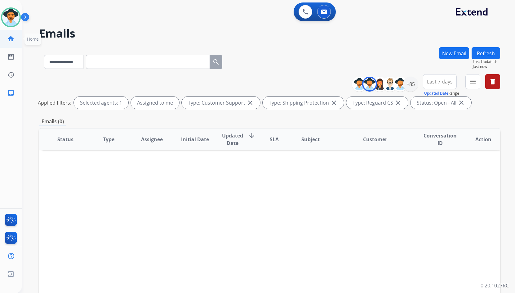
click at [12, 42] on mat-icon "home" at bounding box center [10, 38] width 7 height 7
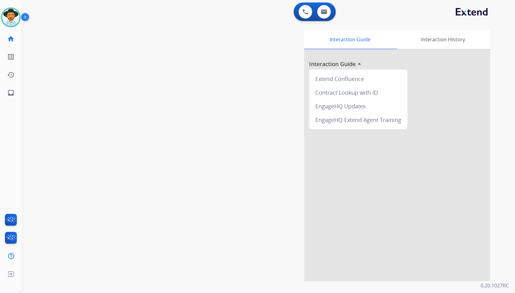
click at [23, 19] on img at bounding box center [26, 18] width 11 height 12
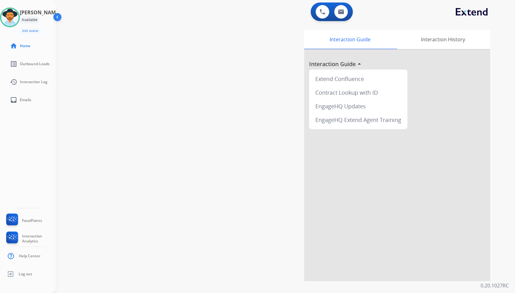
drag, startPoint x: 114, startPoint y: 179, endPoint x: 113, endPoint y: 182, distance: 3.1
click at [113, 182] on div "swap_horiz Break voice bridge close_fullscreen Connect 3-Way Call merge_type Se…" at bounding box center [278, 151] width 445 height 259
click at [100, 162] on div "swap_horiz Break voice bridge close_fullscreen Connect 3-Way Call merge_type Se…" at bounding box center [278, 151] width 445 height 259
click at [43, 137] on div "[PERSON_NAME] Available Edit Avatar Agent: [PERSON_NAME] Profile: Extend_Traini…" at bounding box center [28, 146] width 56 height 293
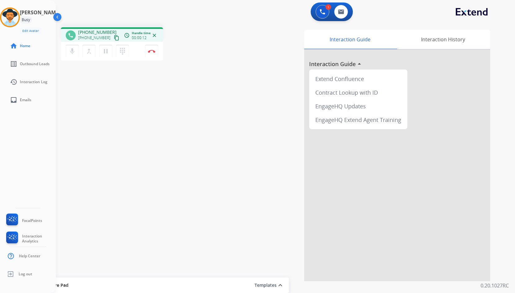
click at [114, 37] on mat-icon "content_copy" at bounding box center [117, 38] width 6 height 6
click at [105, 51] on mat-icon "pause" at bounding box center [105, 50] width 7 height 7
click at [121, 52] on mat-icon "dialpad" at bounding box center [122, 50] width 7 height 7
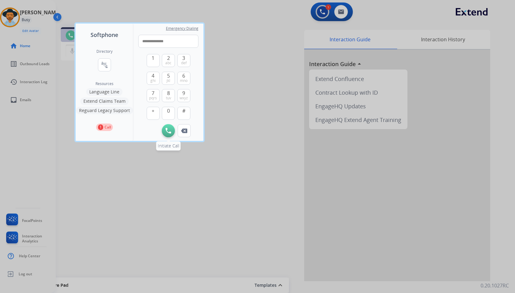
type input "**********"
click at [172, 132] on button "Initiate Call" at bounding box center [168, 130] width 13 height 13
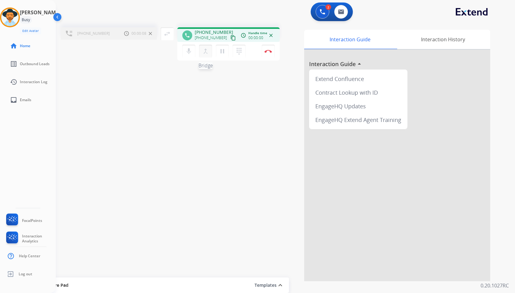
click at [209, 52] on mat-icon "merge_type" at bounding box center [205, 50] width 7 height 7
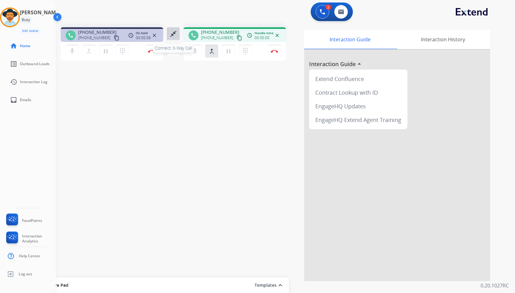
click at [170, 33] on mat-icon "close_fullscreen" at bounding box center [173, 33] width 7 height 7
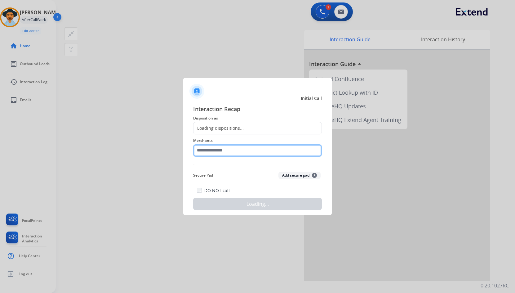
click at [245, 153] on input "text" at bounding box center [257, 150] width 129 height 12
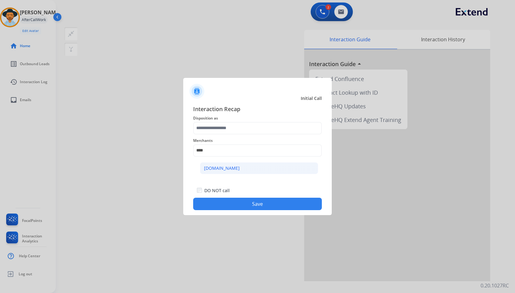
click at [240, 168] on li "[DOMAIN_NAME]" at bounding box center [259, 168] width 118 height 12
type input "**********"
click at [234, 135] on div "**********" at bounding box center [257, 146] width 129 height 25
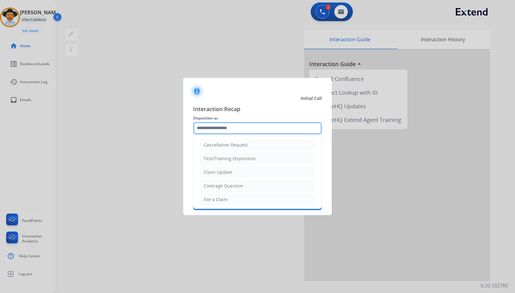
click at [232, 128] on input "text" at bounding box center [257, 128] width 129 height 12
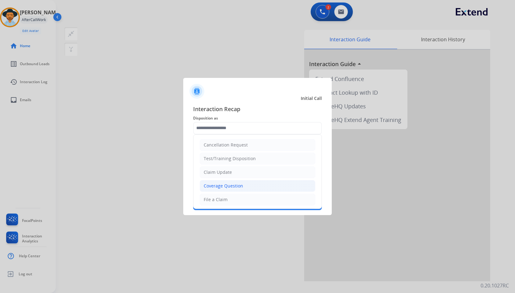
click at [250, 183] on li "Coverage Question" at bounding box center [258, 186] width 116 height 12
type input "**********"
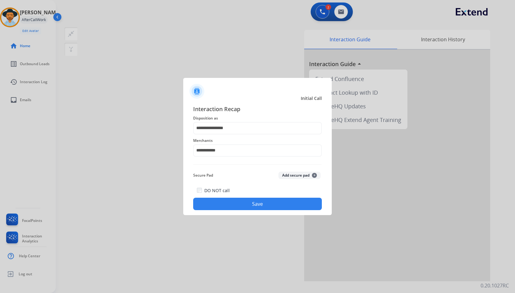
click at [258, 204] on button "Save" at bounding box center [257, 204] width 129 height 12
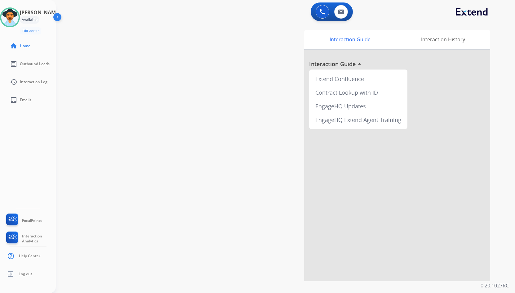
click at [161, 106] on div "swap_horiz Break voice bridge close_fullscreen Connect 3-Way Call merge_type Se…" at bounding box center [278, 151] width 445 height 259
click at [10, 11] on img at bounding box center [9, 17] width 17 height 17
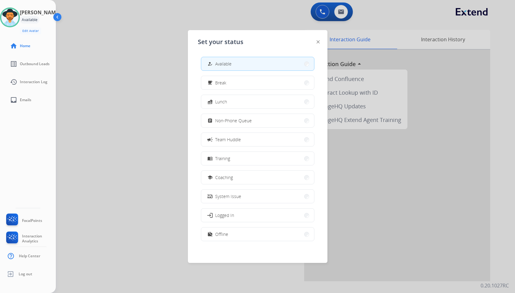
click at [238, 118] on span "Non-Phone Queue" at bounding box center [233, 120] width 37 height 7
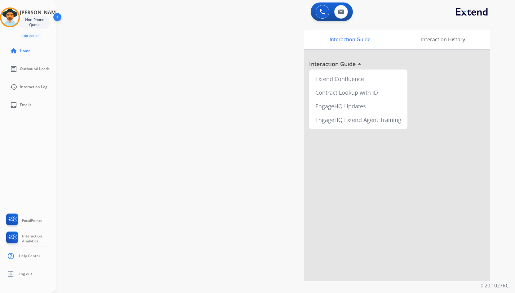
drag, startPoint x: 11, startPoint y: 21, endPoint x: 32, endPoint y: 23, distance: 21.5
click at [11, 21] on img at bounding box center [9, 17] width 17 height 17
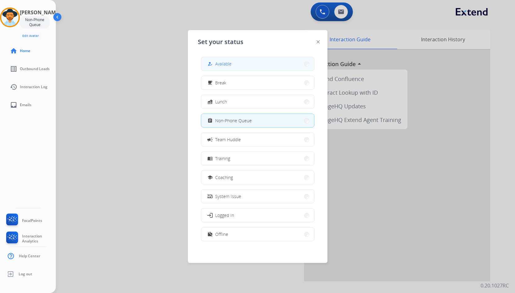
click at [213, 65] on div "how_to_reg" at bounding box center [210, 63] width 9 height 7
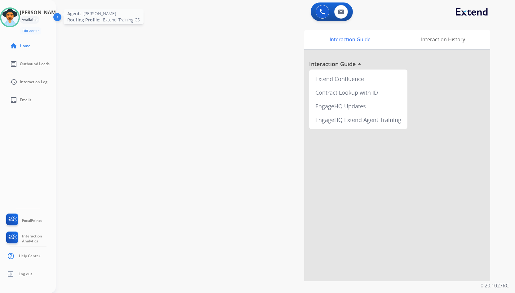
click at [16, 24] on img at bounding box center [9, 17] width 17 height 17
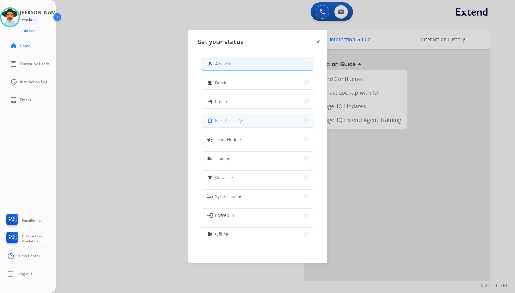
click at [234, 122] on span "Non-Phone Queue" at bounding box center [233, 120] width 37 height 7
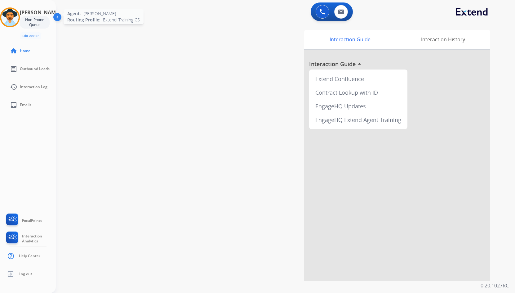
click at [9, 16] on img at bounding box center [9, 17] width 17 height 17
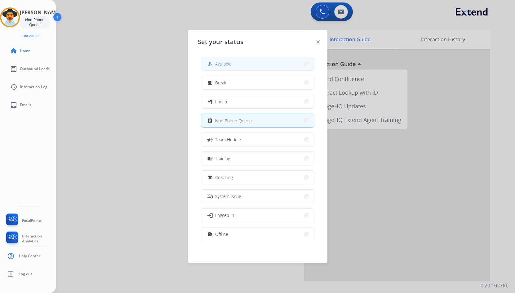
click at [215, 65] on div "how_to_reg Available" at bounding box center [218, 63] width 25 height 7
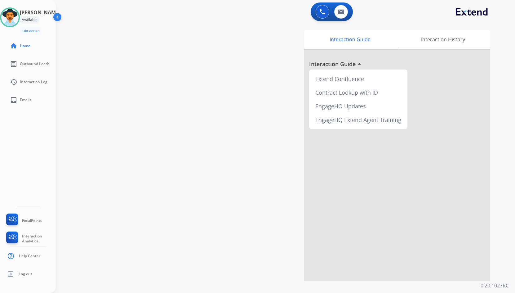
click at [31, 139] on div "[PERSON_NAME] Available Edit Avatar Agent: [PERSON_NAME] Profile: Extend_Traini…" at bounding box center [28, 146] width 56 height 293
click at [41, 136] on div "[PERSON_NAME] Available Edit Avatar Agent: [PERSON_NAME] Profile: Extend_Traini…" at bounding box center [28, 146] width 56 height 293
click at [33, 137] on div "[PERSON_NAME] Available Edit Avatar Agent: [PERSON_NAME] Profile: Extend_Traini…" at bounding box center [28, 146] width 56 height 293
click at [31, 136] on div "[PERSON_NAME] Available Edit Avatar Agent: [PERSON_NAME] Profile: Extend_Traini…" at bounding box center [28, 146] width 56 height 293
click at [51, 121] on div "[PERSON_NAME] Available Edit Avatar Agent: [PERSON_NAME] Profile: Extend_Traini…" at bounding box center [28, 146] width 56 height 293
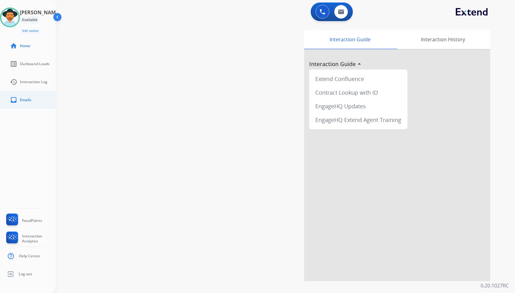
click at [37, 105] on link "inbox Emails" at bounding box center [33, 99] width 56 height 17
select select "**********"
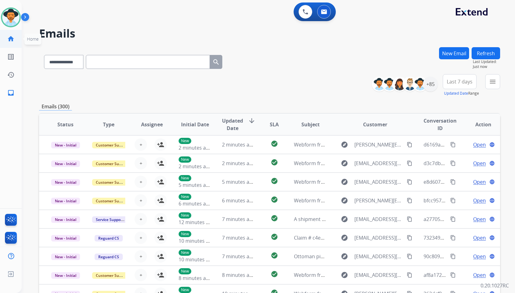
click at [10, 39] on mat-icon "home" at bounding box center [10, 38] width 7 height 7
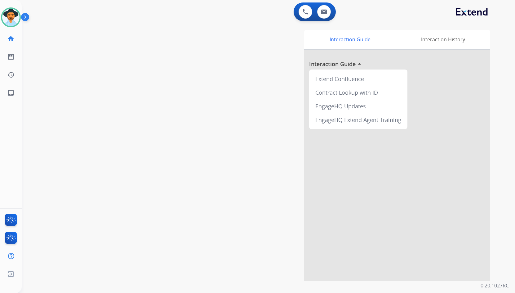
click at [21, 108] on div "[PERSON_NAME] Available Edit Avatar Agent: [PERSON_NAME] Profile: Extend_Traini…" at bounding box center [11, 146] width 22 height 293
click at [10, 92] on mat-icon "inbox" at bounding box center [10, 92] width 7 height 7
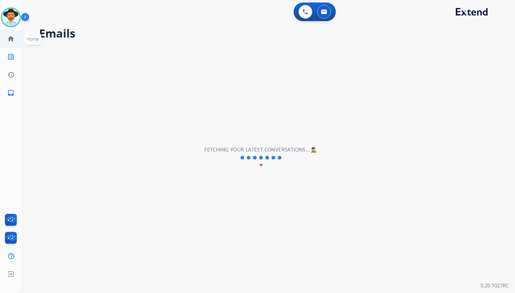
click at [7, 38] on mat-icon "home" at bounding box center [10, 38] width 7 height 7
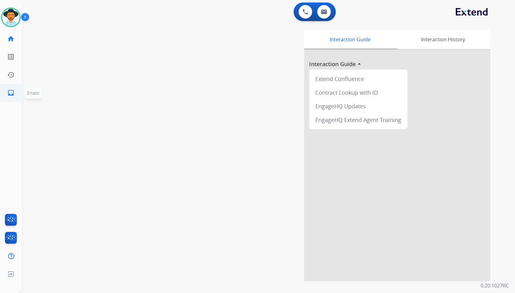
click at [15, 91] on link "inbox Emails" at bounding box center [10, 92] width 17 height 17
select select "**********"
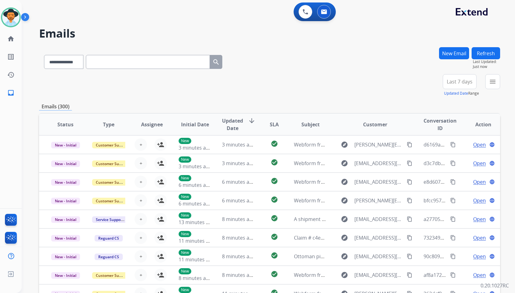
click at [492, 82] on mat-icon "menu" at bounding box center [492, 81] width 7 height 7
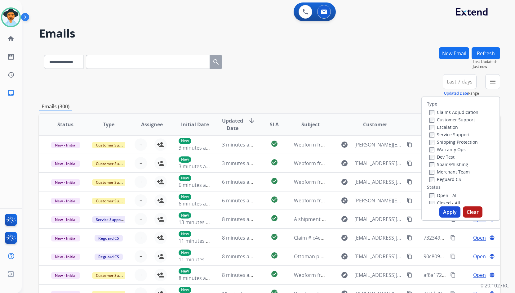
click at [460, 120] on label "Customer Support" at bounding box center [453, 120] width 46 height 6
click at [459, 143] on label "Shipping Protection" at bounding box center [454, 142] width 48 height 6
click at [453, 179] on label "Reguard CS" at bounding box center [446, 179] width 32 height 6
click at [442, 194] on label "Open - All" at bounding box center [444, 195] width 28 height 6
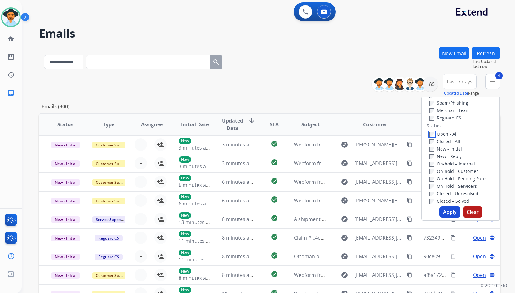
scroll to position [62, 0]
click at [453, 187] on label "On Hold - Servicers" at bounding box center [453, 185] width 47 height 6
drag, startPoint x: 455, startPoint y: 177, endPoint x: 453, endPoint y: 170, distance: 6.5
click at [454, 177] on label "On Hold - Pending Parts" at bounding box center [458, 178] width 57 height 6
click at [453, 170] on label "On-hold - Customer" at bounding box center [454, 171] width 49 height 6
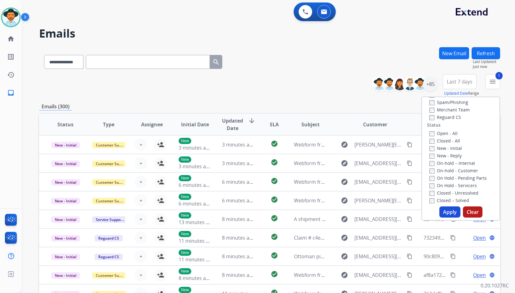
click at [450, 164] on label "On-hold – Internal" at bounding box center [453, 163] width 46 height 6
click at [448, 157] on label "New - Reply" at bounding box center [446, 156] width 32 height 6
click at [446, 150] on label "New - Initial" at bounding box center [446, 148] width 33 height 6
click at [443, 216] on button "Apply" at bounding box center [450, 211] width 21 height 11
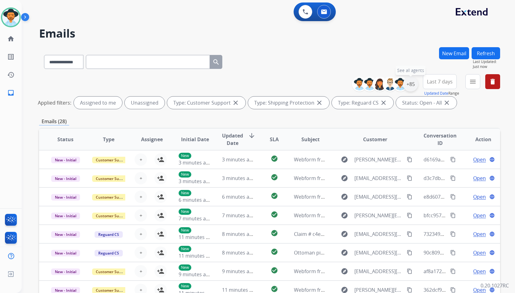
click at [408, 83] on div "+85" at bounding box center [410, 84] width 15 height 15
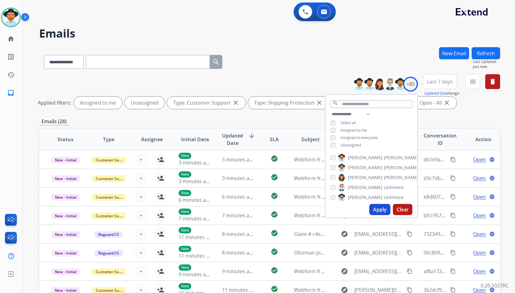
click at [359, 146] on span "Unassigned" at bounding box center [351, 144] width 20 height 5
click at [384, 168] on span "[PERSON_NAME]" at bounding box center [401, 167] width 35 height 6
click at [382, 211] on button "Apply" at bounding box center [380, 209] width 21 height 11
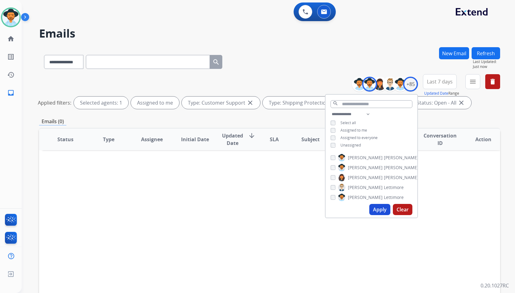
click at [286, 185] on div "Status Type Assignee Initial Date Updated Date arrow_downward SLA Subject Custo…" at bounding box center [269, 232] width 461 height 208
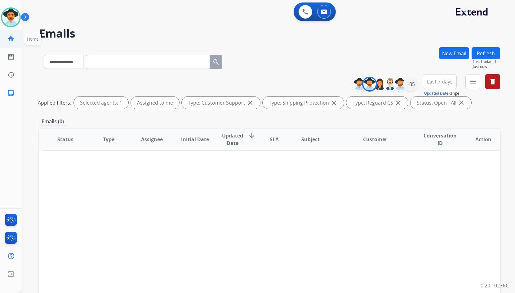
click at [13, 42] on mat-icon "home" at bounding box center [10, 38] width 7 height 7
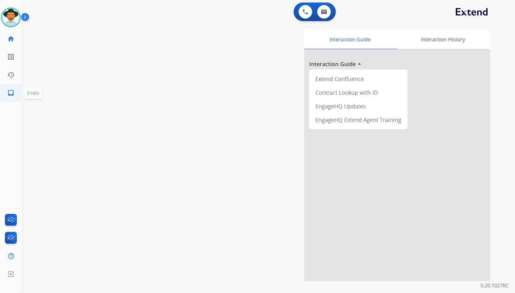
click at [13, 90] on mat-icon "inbox" at bounding box center [10, 92] width 7 height 7
select select "**********"
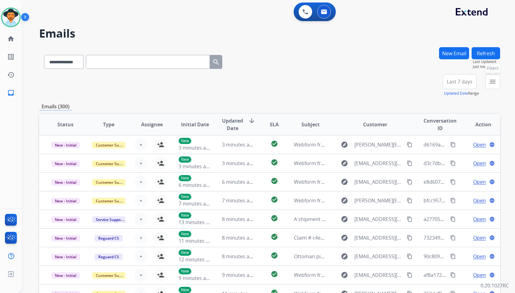
click at [493, 83] on mat-icon "menu" at bounding box center [492, 81] width 7 height 7
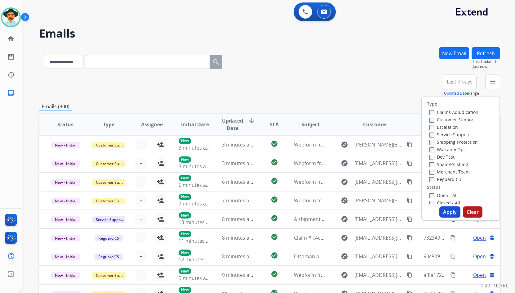
click at [402, 102] on div "**********" at bounding box center [269, 200] width 461 height 306
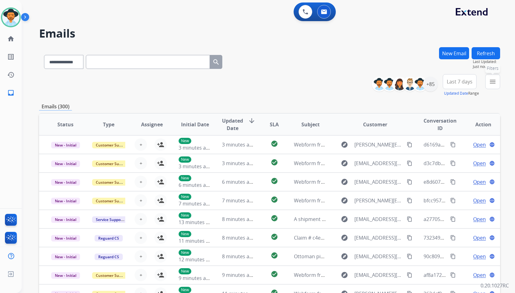
click at [494, 79] on mat-icon "menu" at bounding box center [492, 81] width 7 height 7
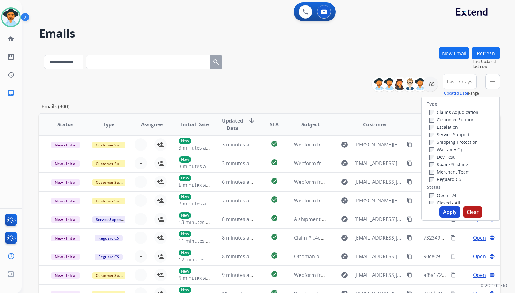
click at [464, 120] on label "Customer Support" at bounding box center [453, 120] width 46 height 6
click at [464, 141] on label "Shipping Protection" at bounding box center [454, 142] width 48 height 6
click at [452, 182] on label "Reguard CS" at bounding box center [446, 179] width 32 height 6
click at [447, 196] on label "Open - All" at bounding box center [444, 195] width 28 height 6
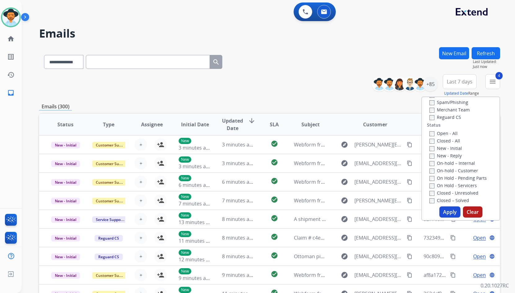
click at [452, 185] on label "On Hold - Servicers" at bounding box center [453, 185] width 47 height 6
click at [452, 179] on label "On Hold - Pending Parts" at bounding box center [458, 178] width 57 height 6
click at [452, 173] on label "On-hold - Customer" at bounding box center [454, 171] width 49 height 6
click at [453, 162] on label "On-hold – Internal" at bounding box center [453, 163] width 46 height 6
click at [450, 157] on label "New - Reply" at bounding box center [446, 156] width 32 height 6
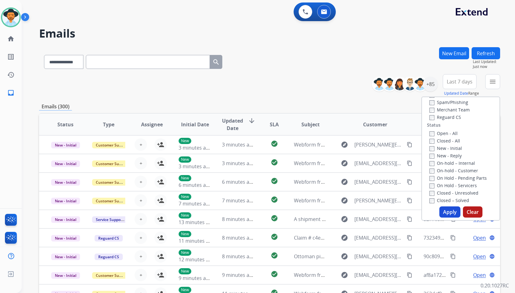
click at [451, 149] on label "New - Initial" at bounding box center [446, 148] width 33 height 6
click at [452, 211] on button "Apply" at bounding box center [450, 211] width 21 height 11
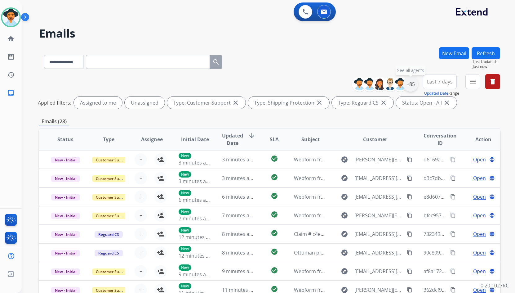
click at [409, 83] on div "+85" at bounding box center [410, 84] width 15 height 15
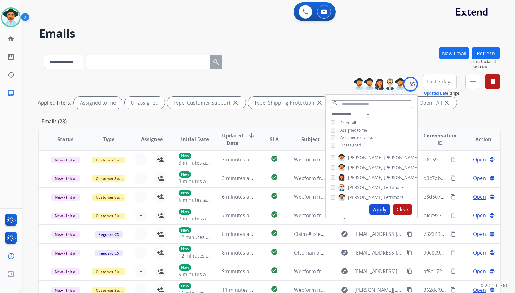
click at [355, 130] on span "Assigned to me" at bounding box center [354, 130] width 27 height 5
click at [377, 211] on button "Apply" at bounding box center [380, 209] width 21 height 11
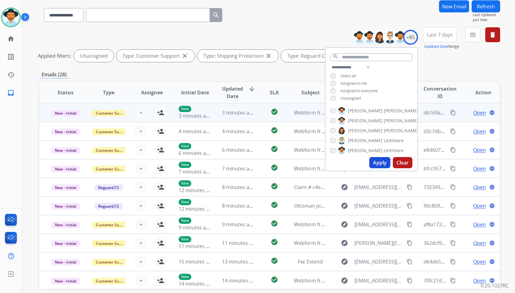
scroll to position [75, 0]
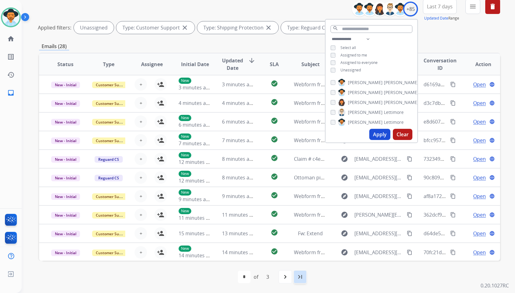
click at [298, 279] on mat-icon "last_page" at bounding box center [300, 276] width 7 height 7
select select "*"
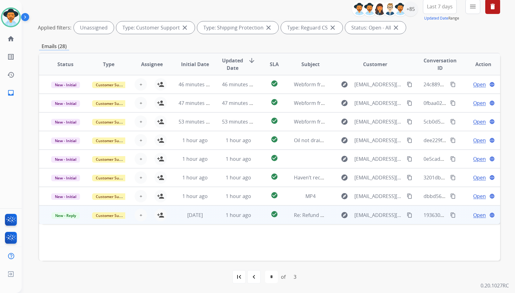
click at [457, 218] on td "Open language" at bounding box center [478, 214] width 43 height 19
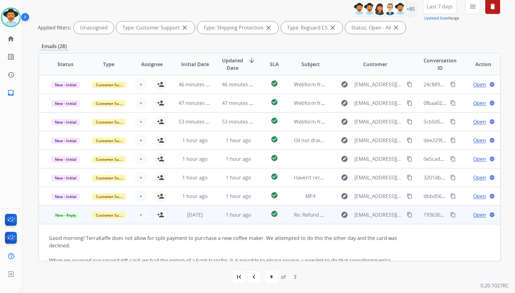
scroll to position [65, 0]
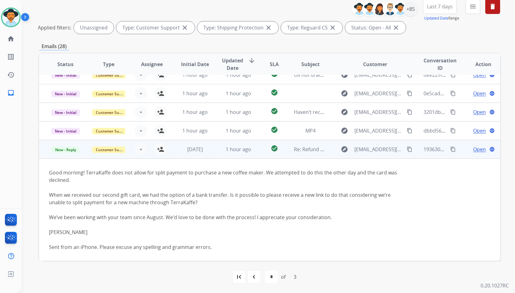
click at [461, 148] on td "Open language" at bounding box center [478, 149] width 43 height 19
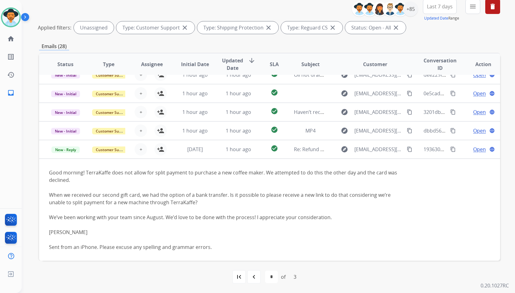
scroll to position [0, 0]
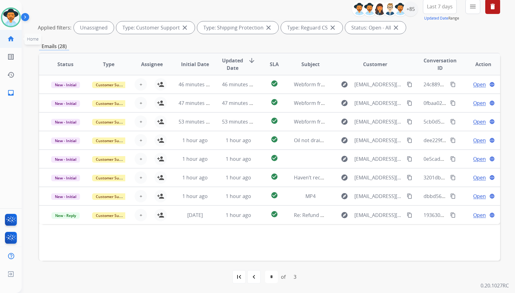
click at [17, 40] on link "home Home" at bounding box center [10, 38] width 17 height 17
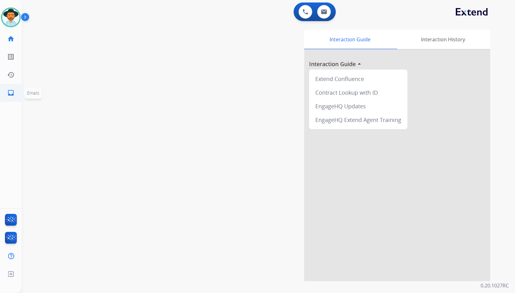
click at [11, 93] on mat-icon "inbox" at bounding box center [10, 92] width 7 height 7
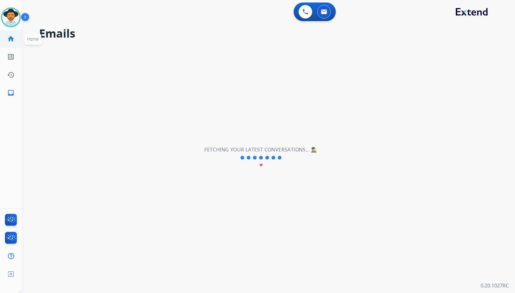
click at [11, 38] on mat-icon "home" at bounding box center [10, 38] width 7 height 7
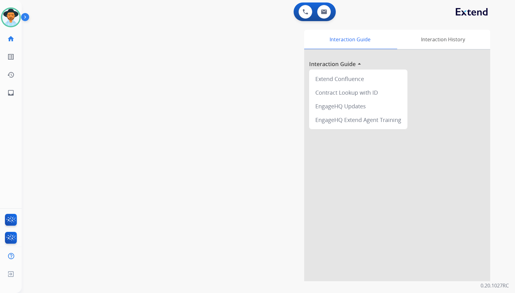
click at [28, 19] on img at bounding box center [26, 18] width 11 height 12
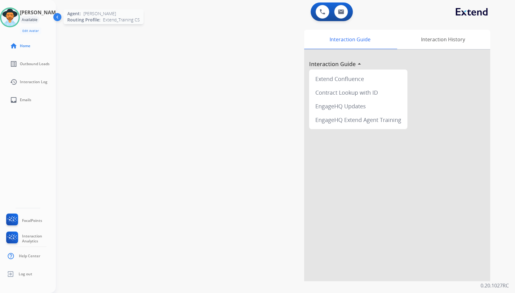
click at [18, 20] on img at bounding box center [9, 17] width 17 height 17
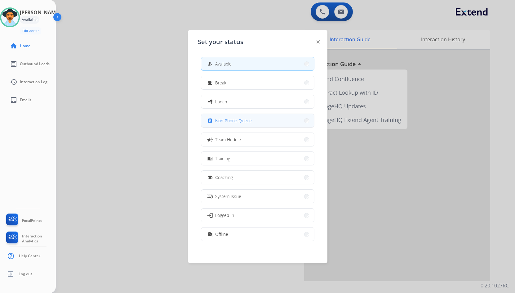
click at [242, 124] on span "Non-Phone Queue" at bounding box center [233, 120] width 37 height 7
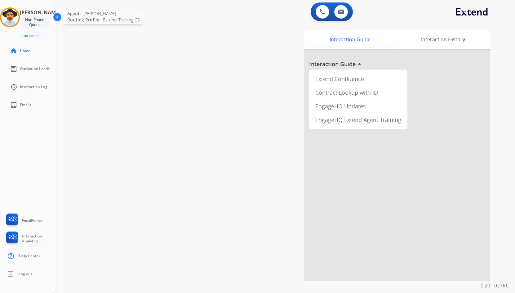
click at [19, 21] on img at bounding box center [9, 17] width 17 height 17
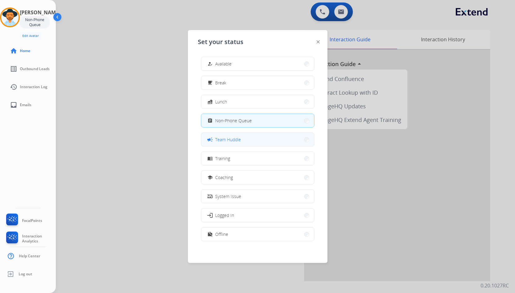
click at [270, 143] on button "campaign Team Huddle" at bounding box center [257, 139] width 113 height 13
